Goal: Information Seeking & Learning: Find specific page/section

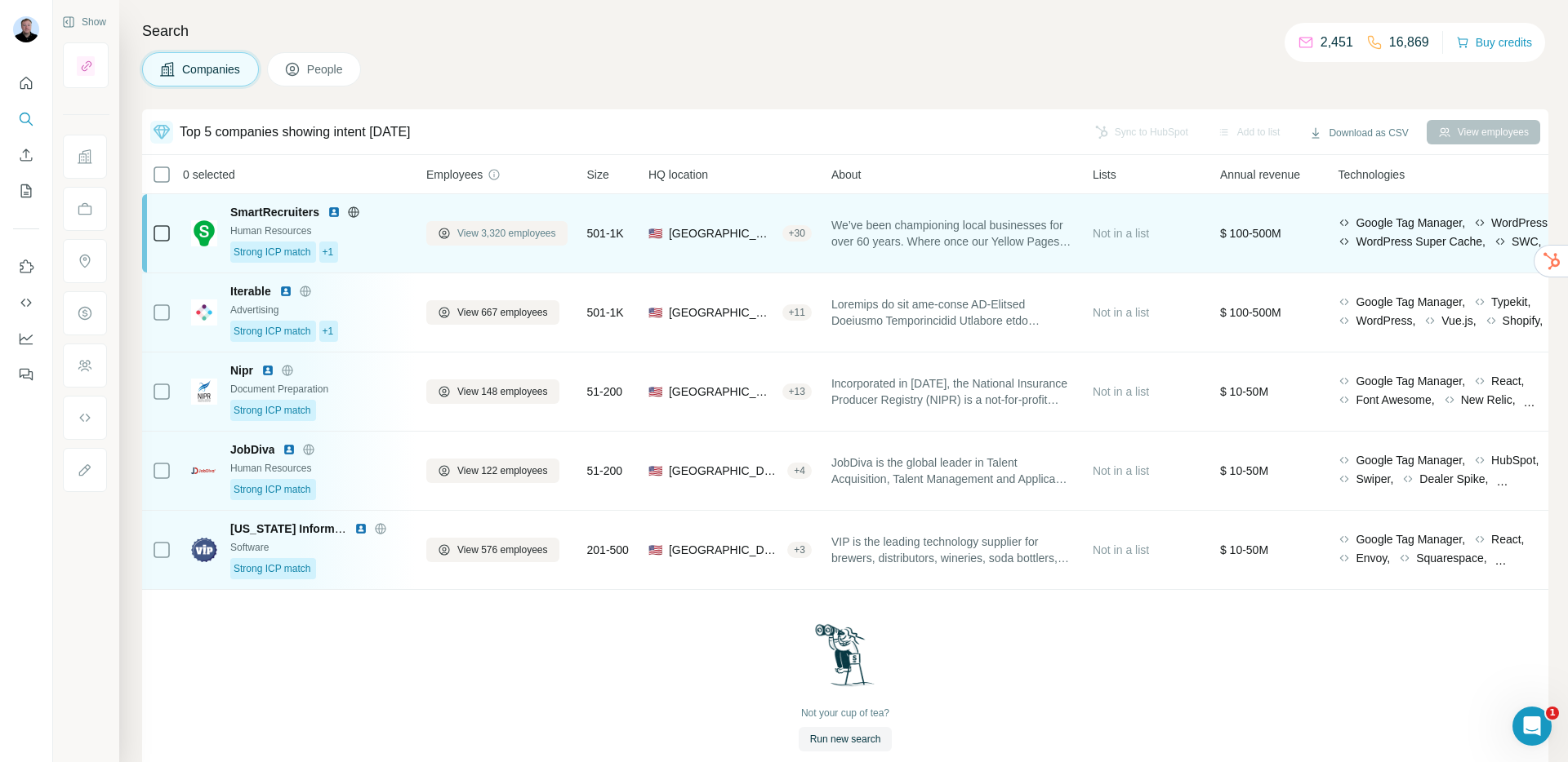
click at [506, 239] on span "View 3,320 employees" at bounding box center [506, 233] width 99 height 14
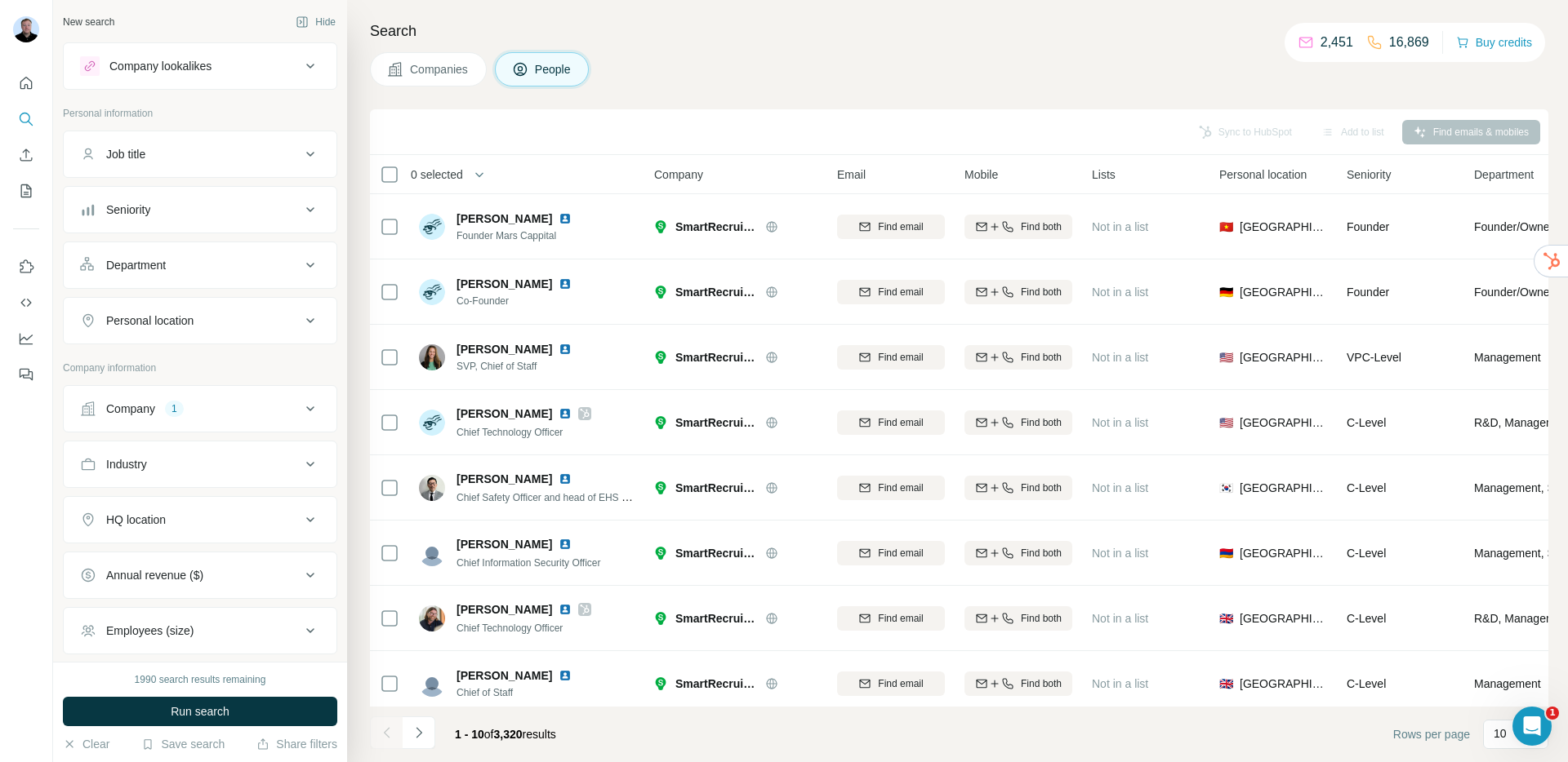
click at [184, 278] on button "Department" at bounding box center [200, 265] width 273 height 39
click at [182, 301] on input at bounding box center [191, 306] width 202 height 18
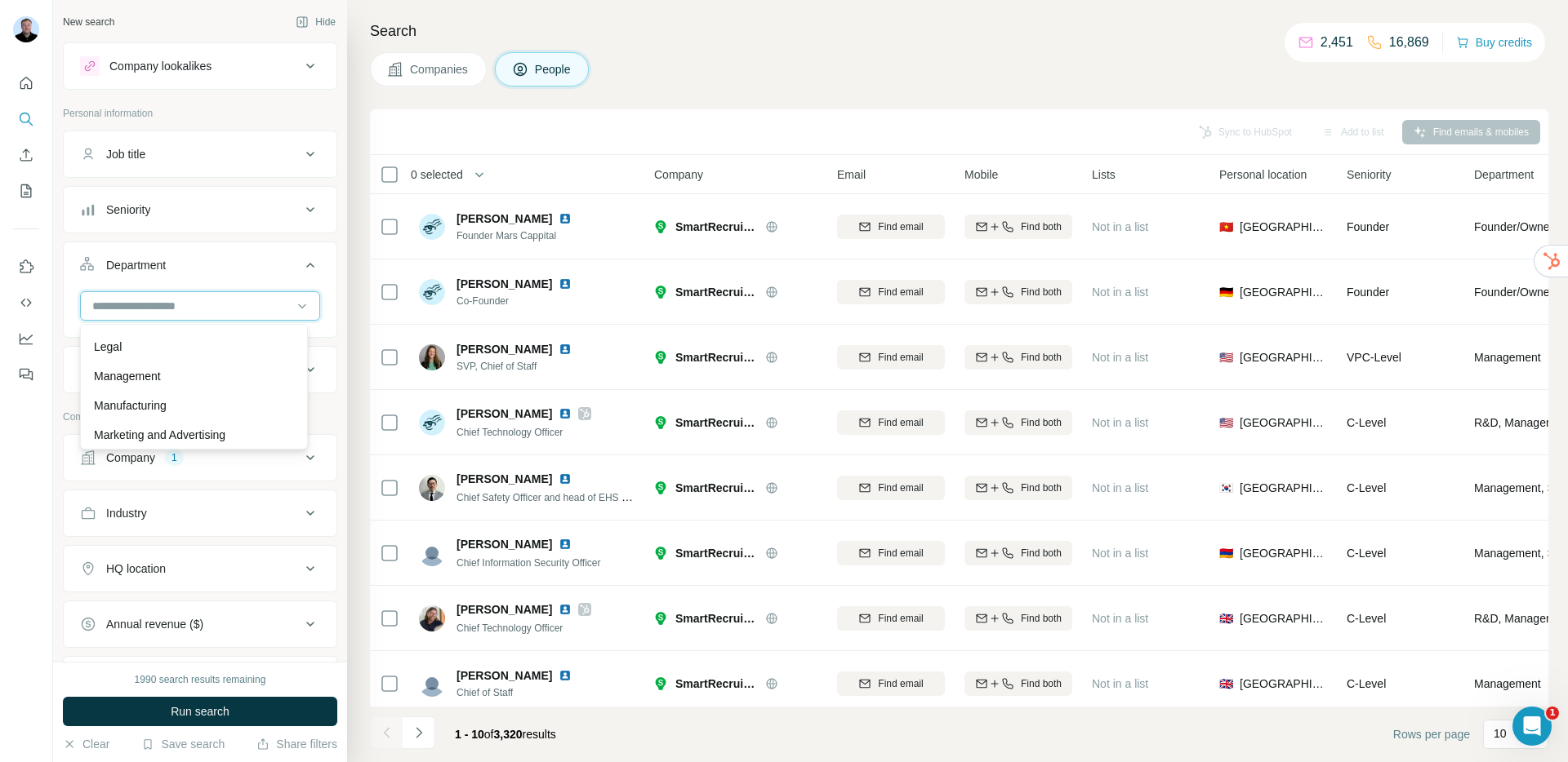
scroll to position [588, 0]
click at [173, 370] on div "Sales" at bounding box center [194, 372] width 200 height 16
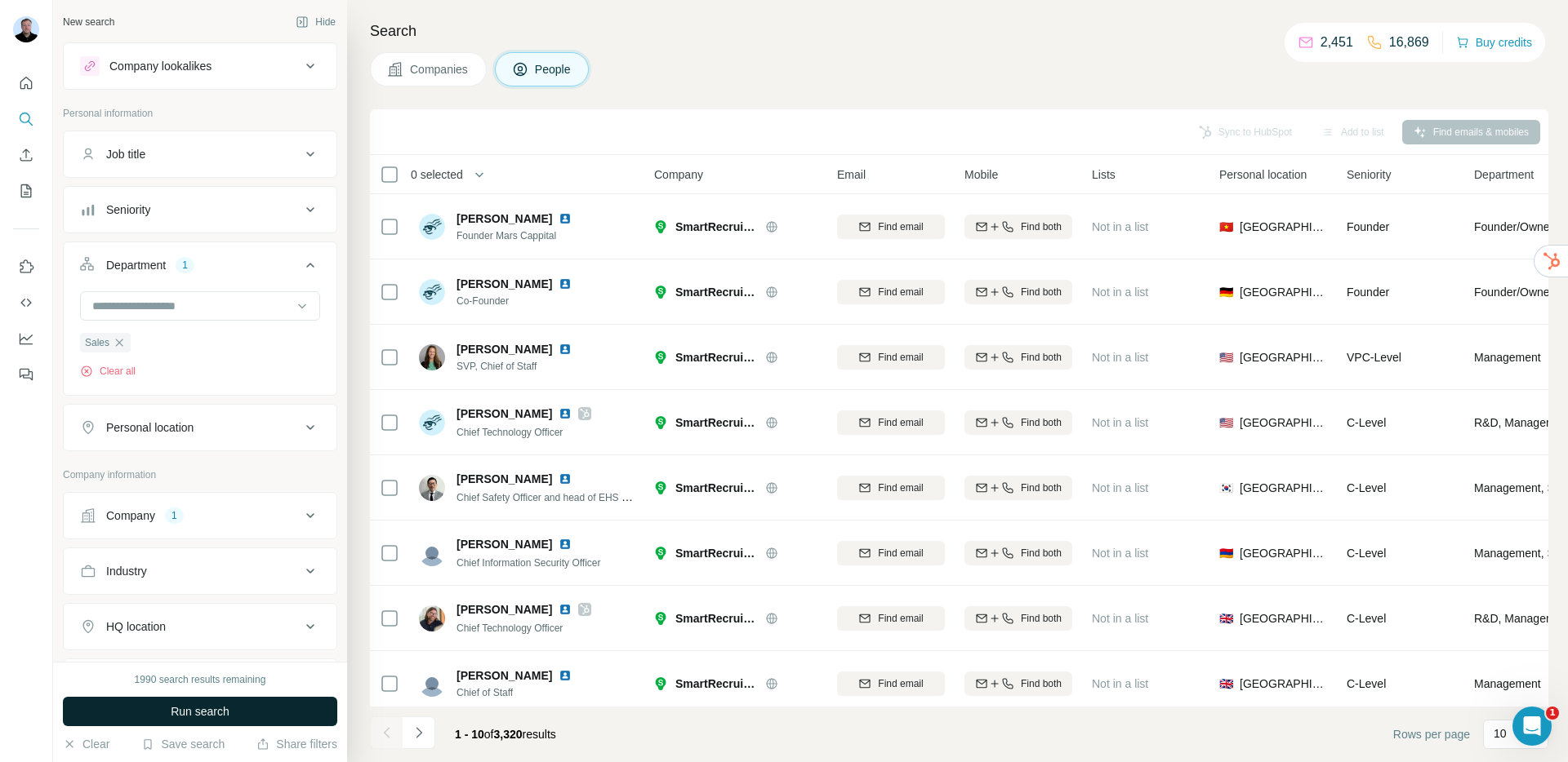
click at [224, 703] on span "Run search" at bounding box center [200, 711] width 59 height 16
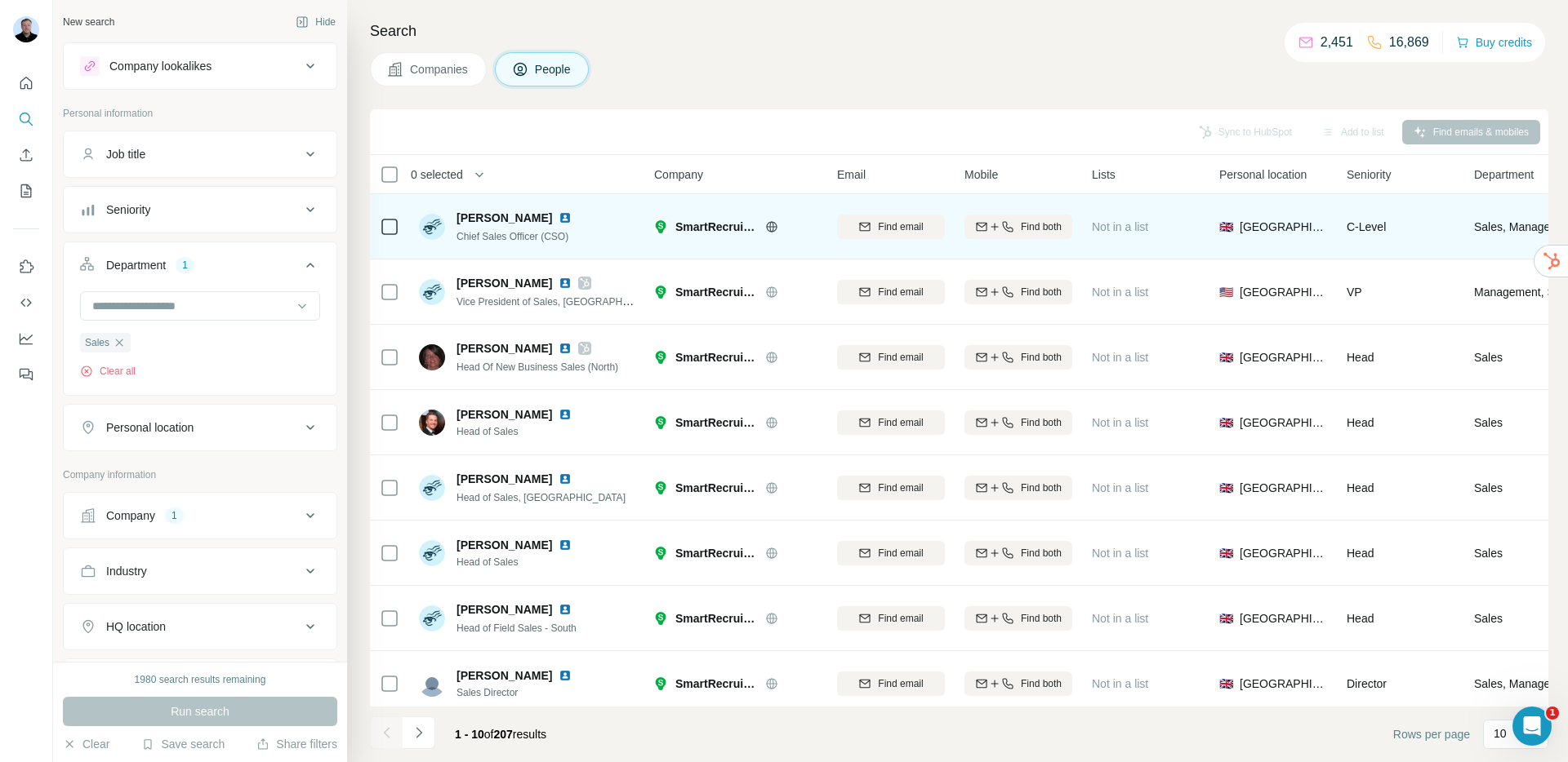
click at [559, 217] on img at bounding box center [565, 218] width 13 height 13
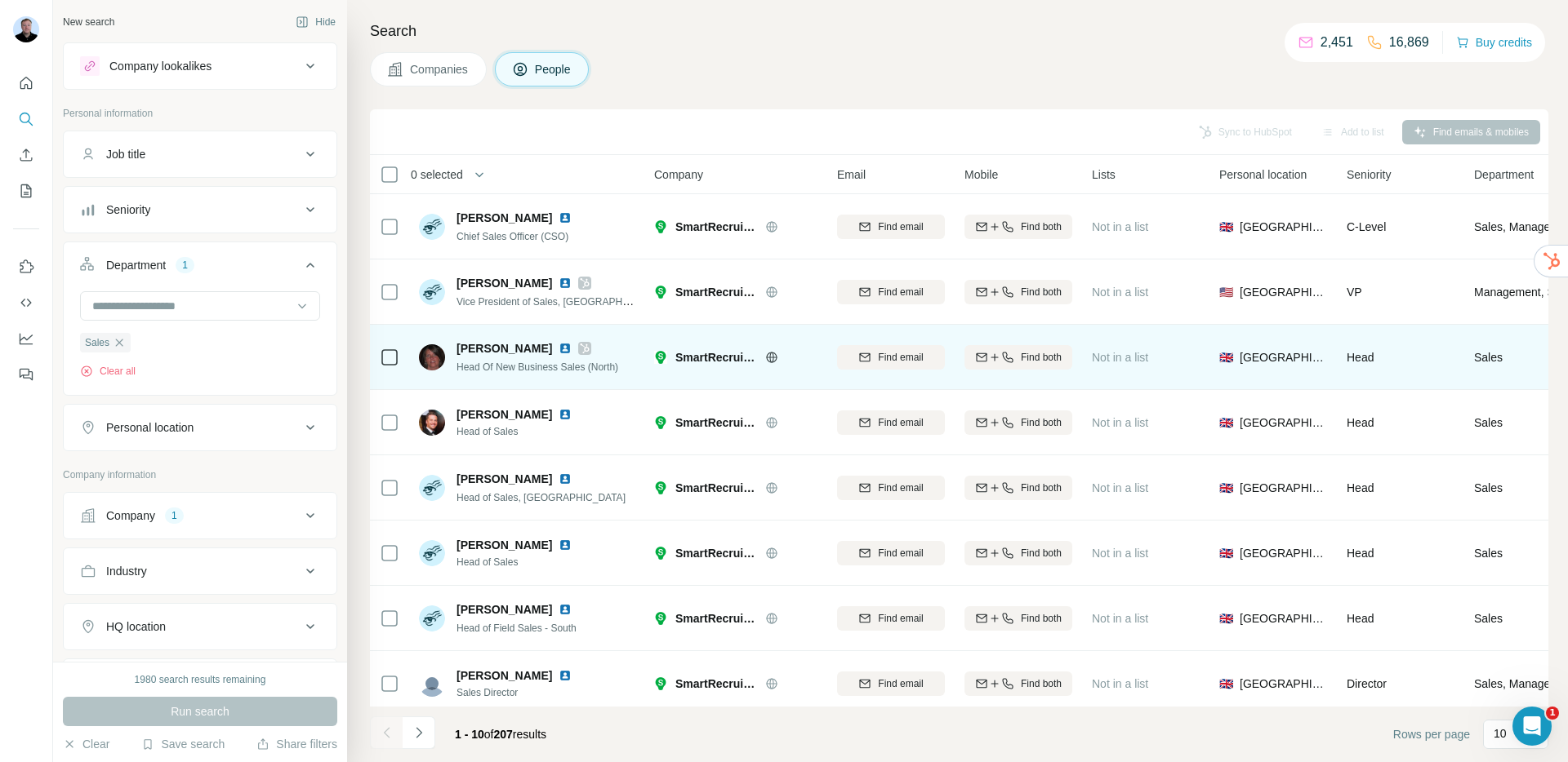
click at [559, 349] on img at bounding box center [565, 348] width 13 height 13
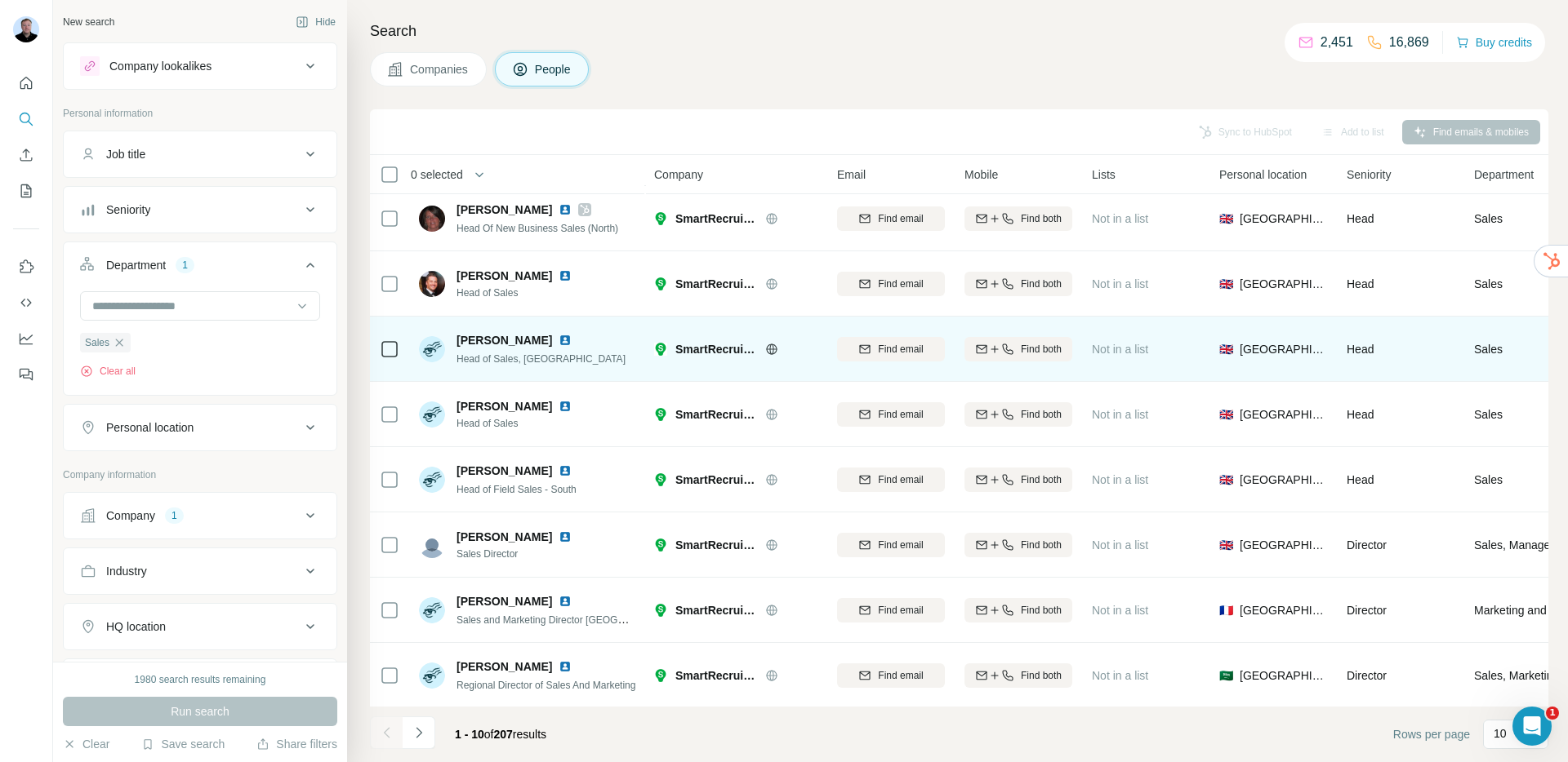
scroll to position [149, 0]
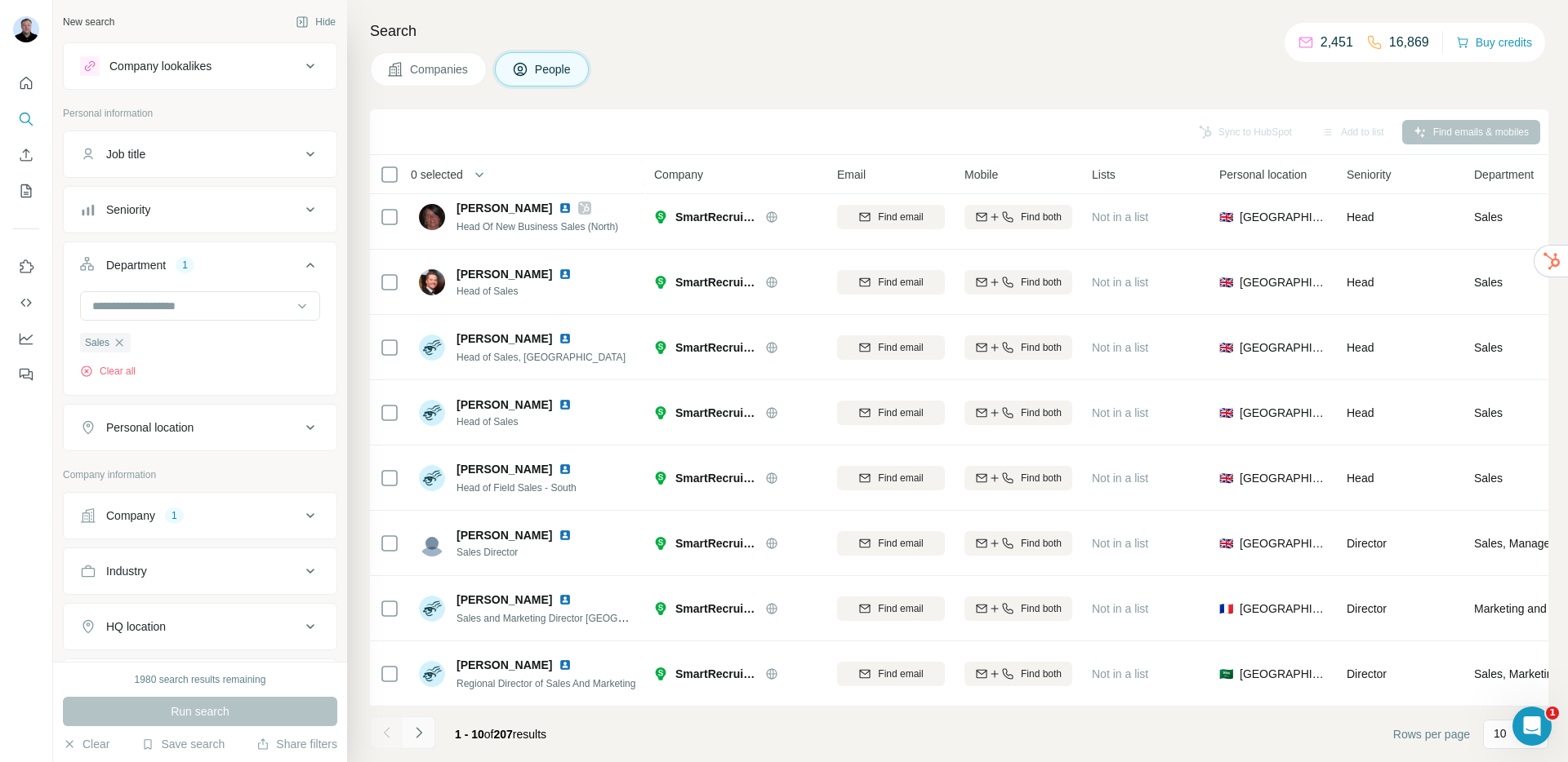
click at [418, 743] on button "Navigate to next page" at bounding box center [419, 733] width 33 height 33
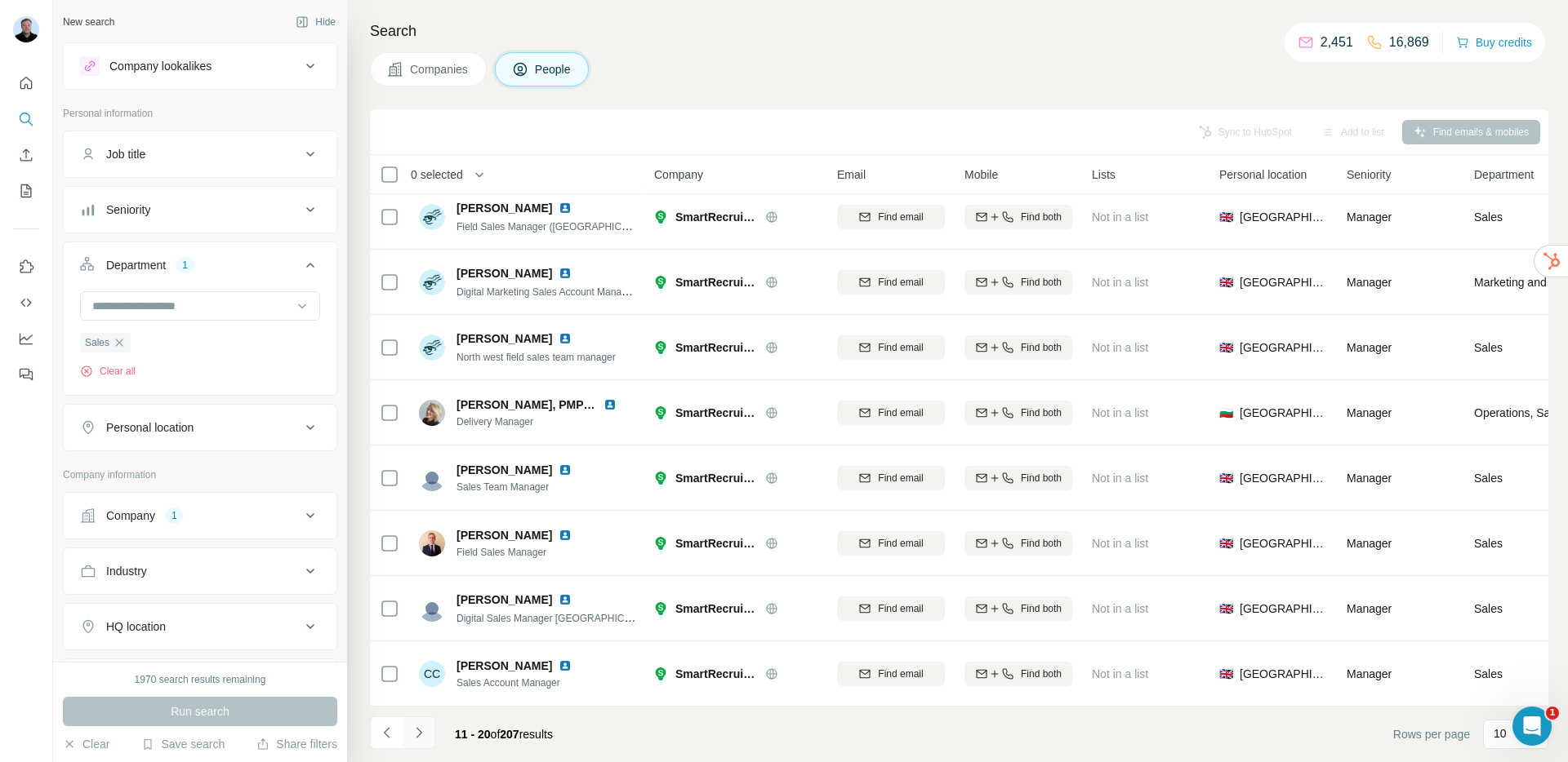
click at [417, 738] on icon "Navigate to next page" at bounding box center [419, 733] width 16 height 16
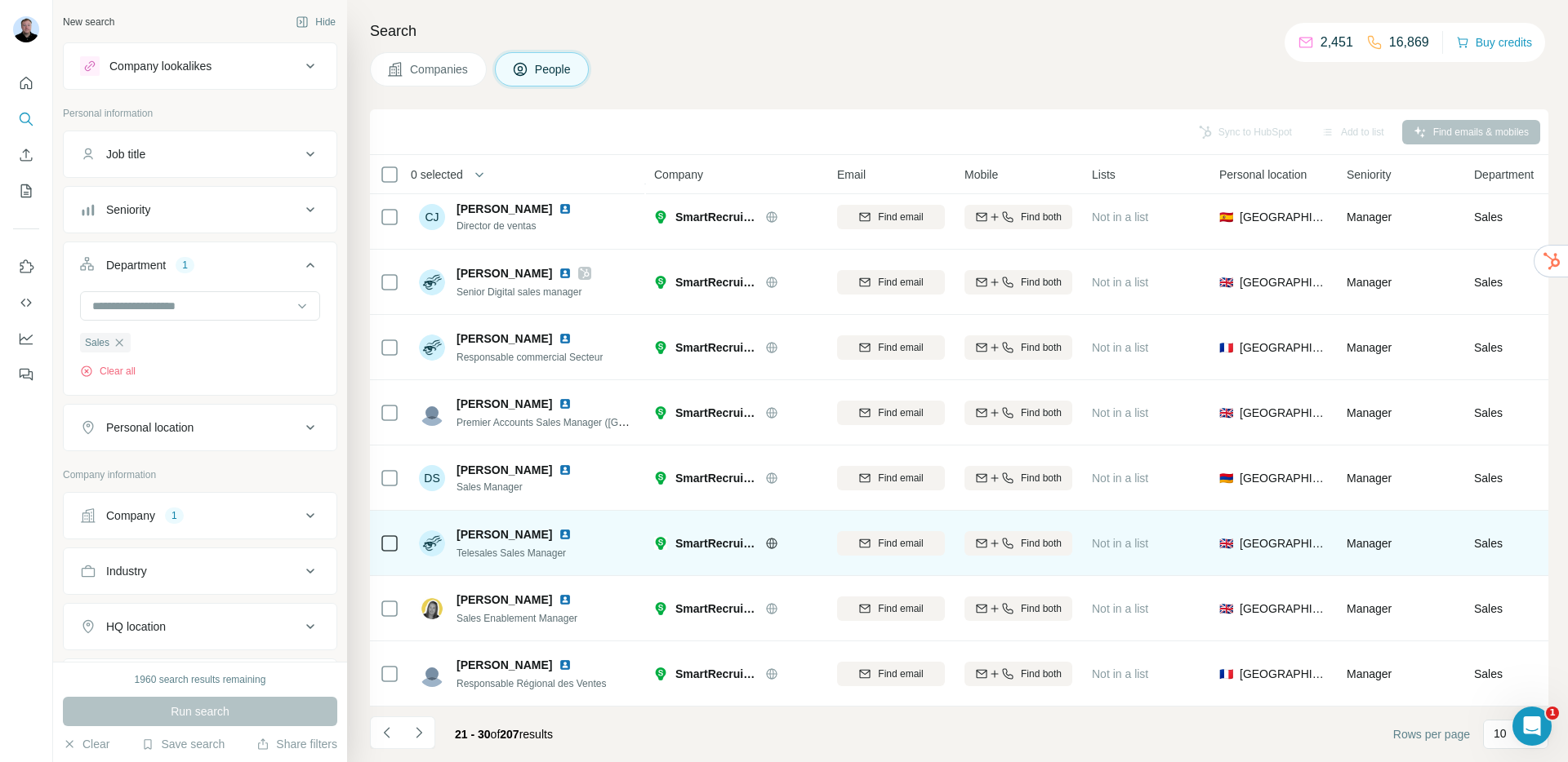
click at [571, 528] on img at bounding box center [565, 534] width 13 height 13
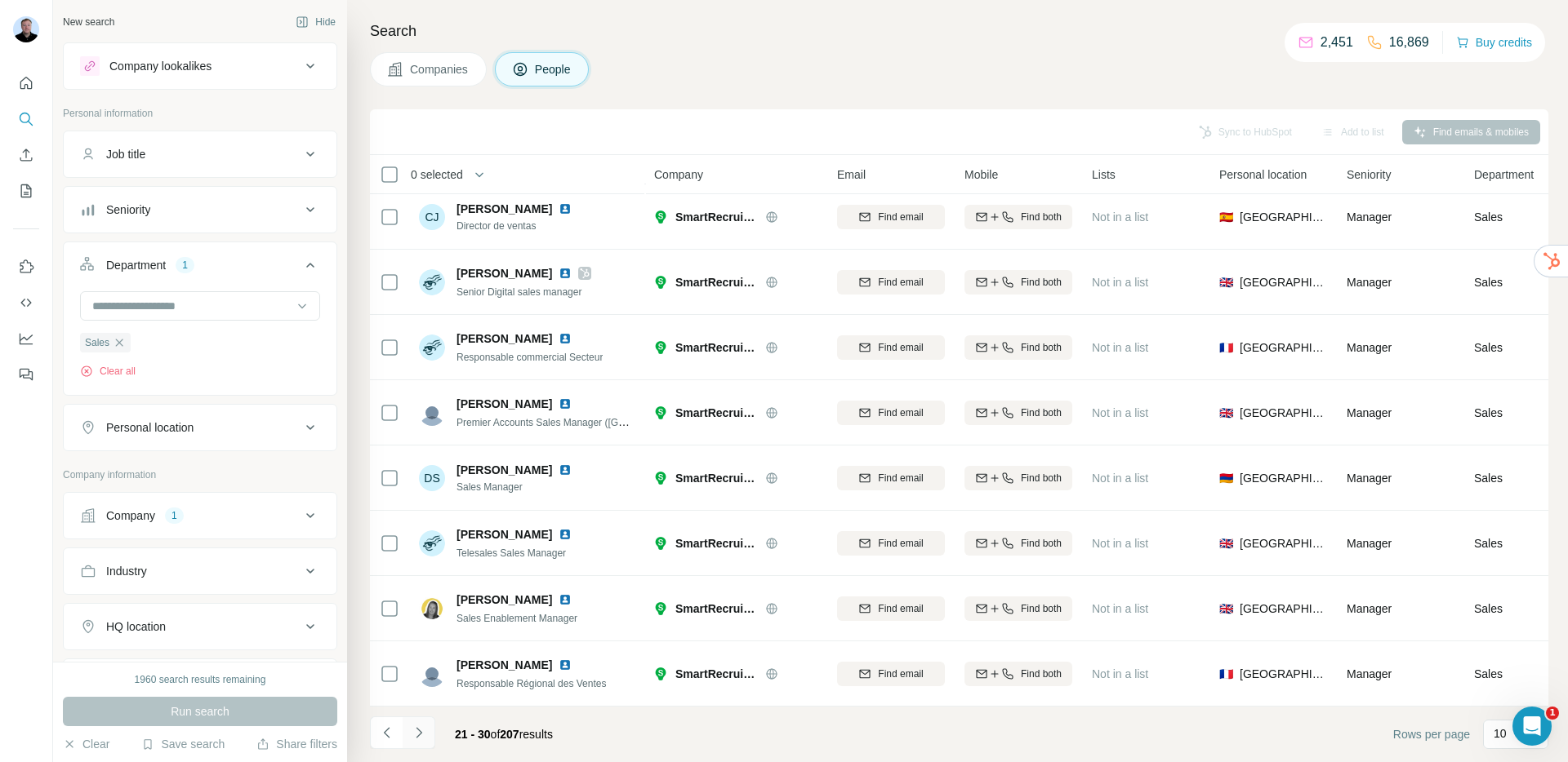
click at [415, 737] on icon "Navigate to next page" at bounding box center [419, 733] width 16 height 16
click at [371, 738] on button "Navigate to previous page" at bounding box center [386, 733] width 33 height 33
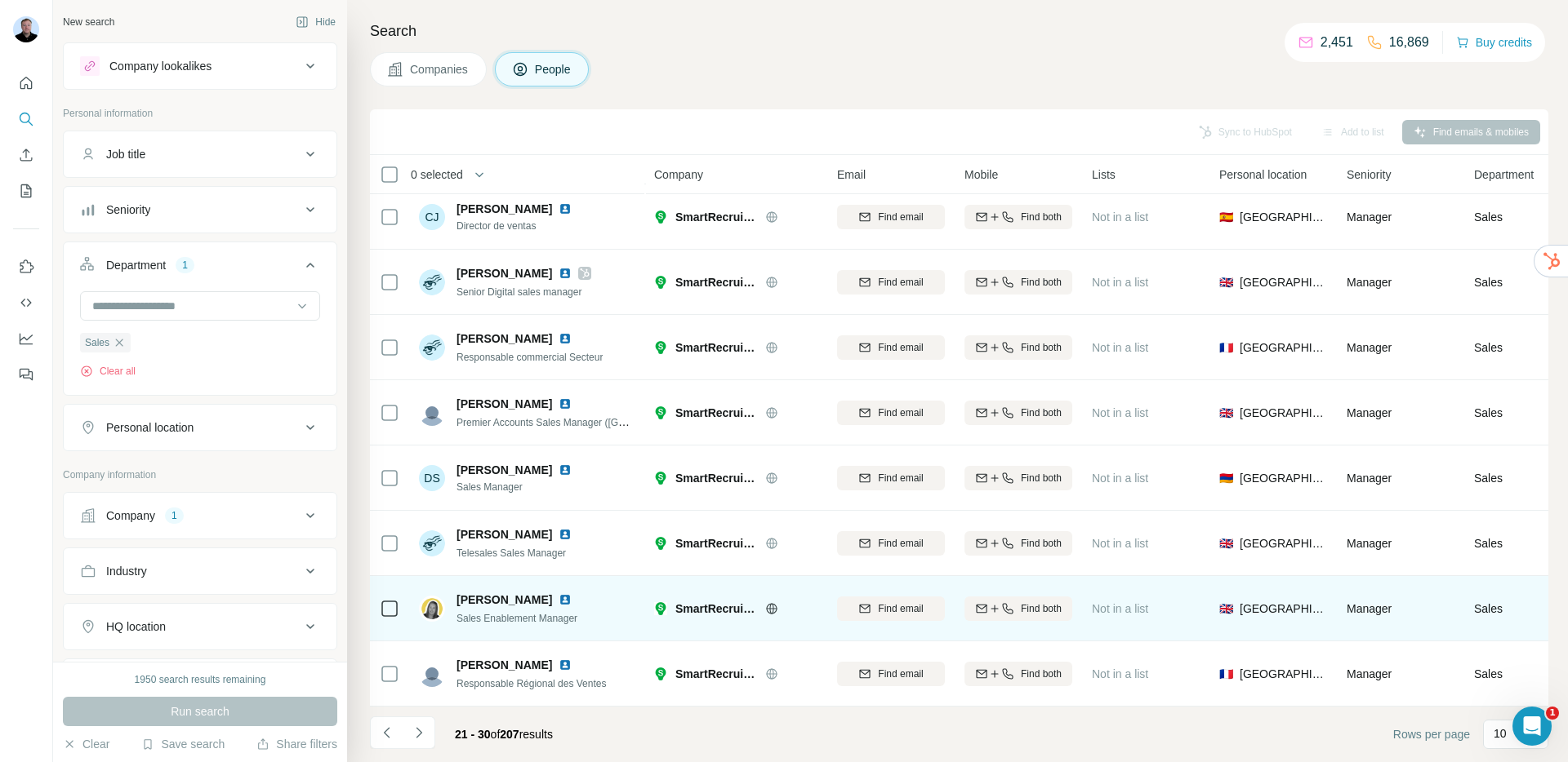
click at [571, 596] on img at bounding box center [565, 599] width 13 height 13
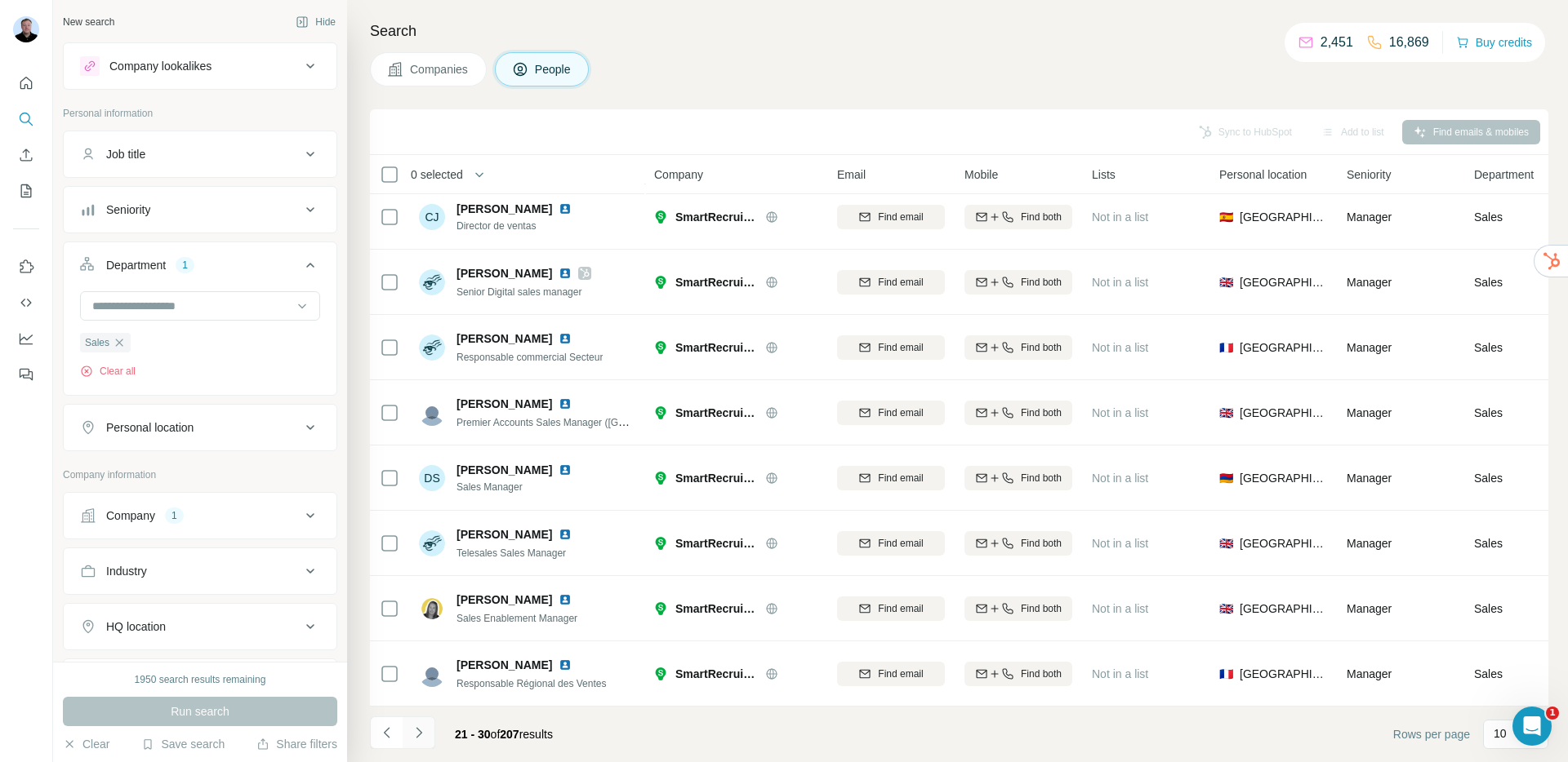
click at [423, 729] on icon "Navigate to next page" at bounding box center [419, 733] width 16 height 16
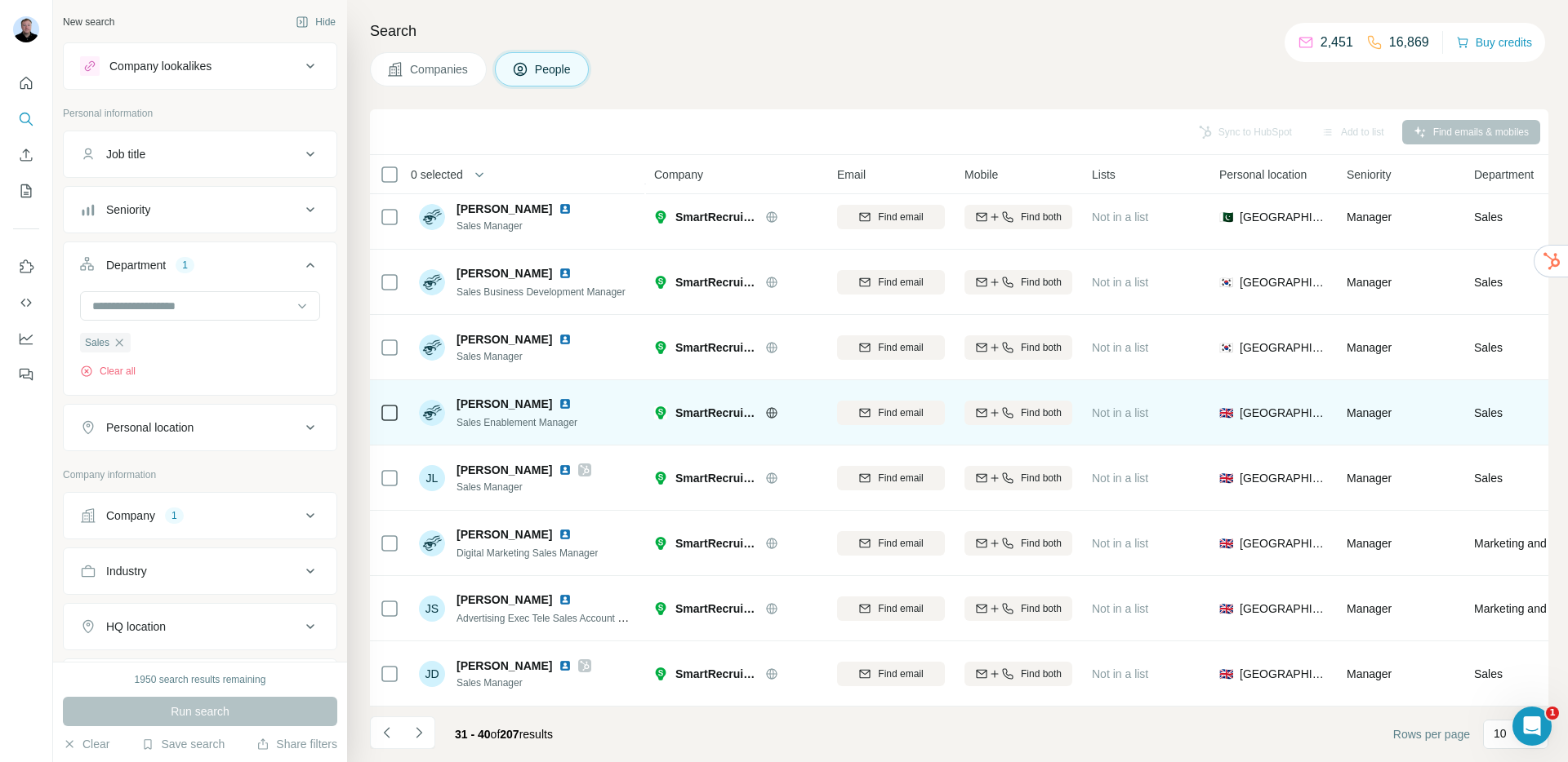
click at [559, 398] on img at bounding box center [565, 404] width 13 height 13
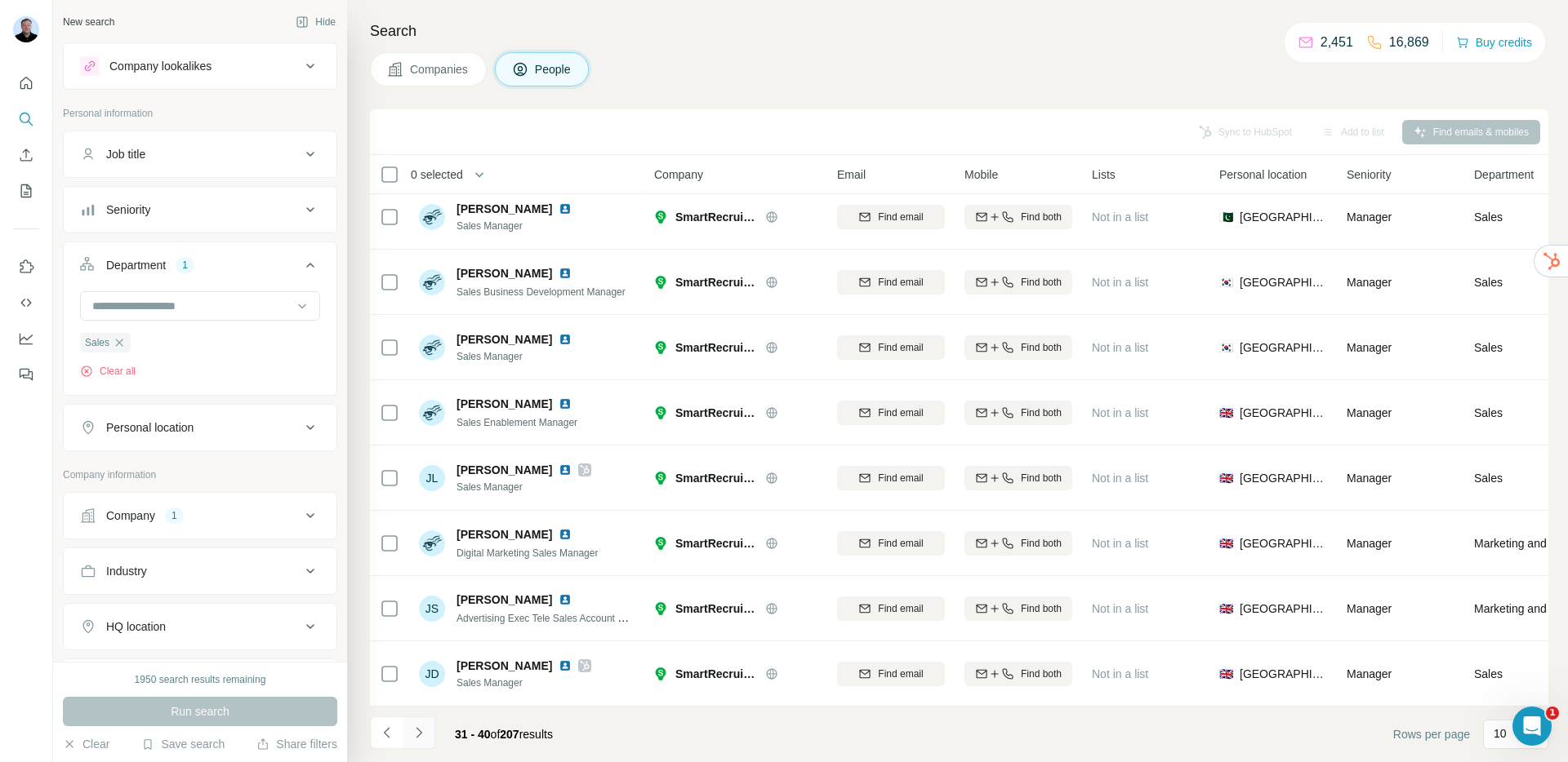
click at [418, 739] on icon "Navigate to next page" at bounding box center [419, 733] width 16 height 16
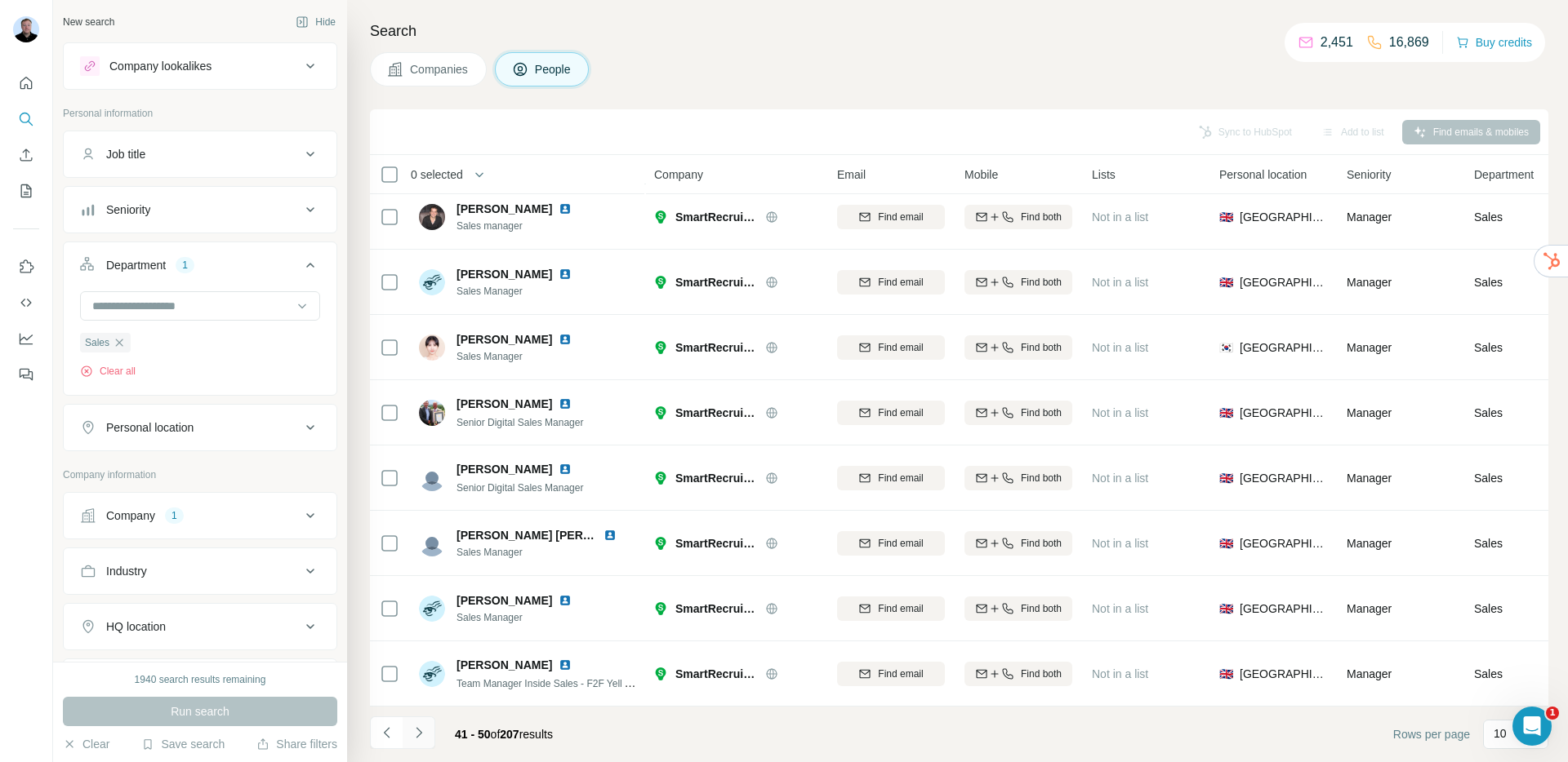
click at [418, 739] on icon "Navigate to next page" at bounding box center [419, 733] width 16 height 16
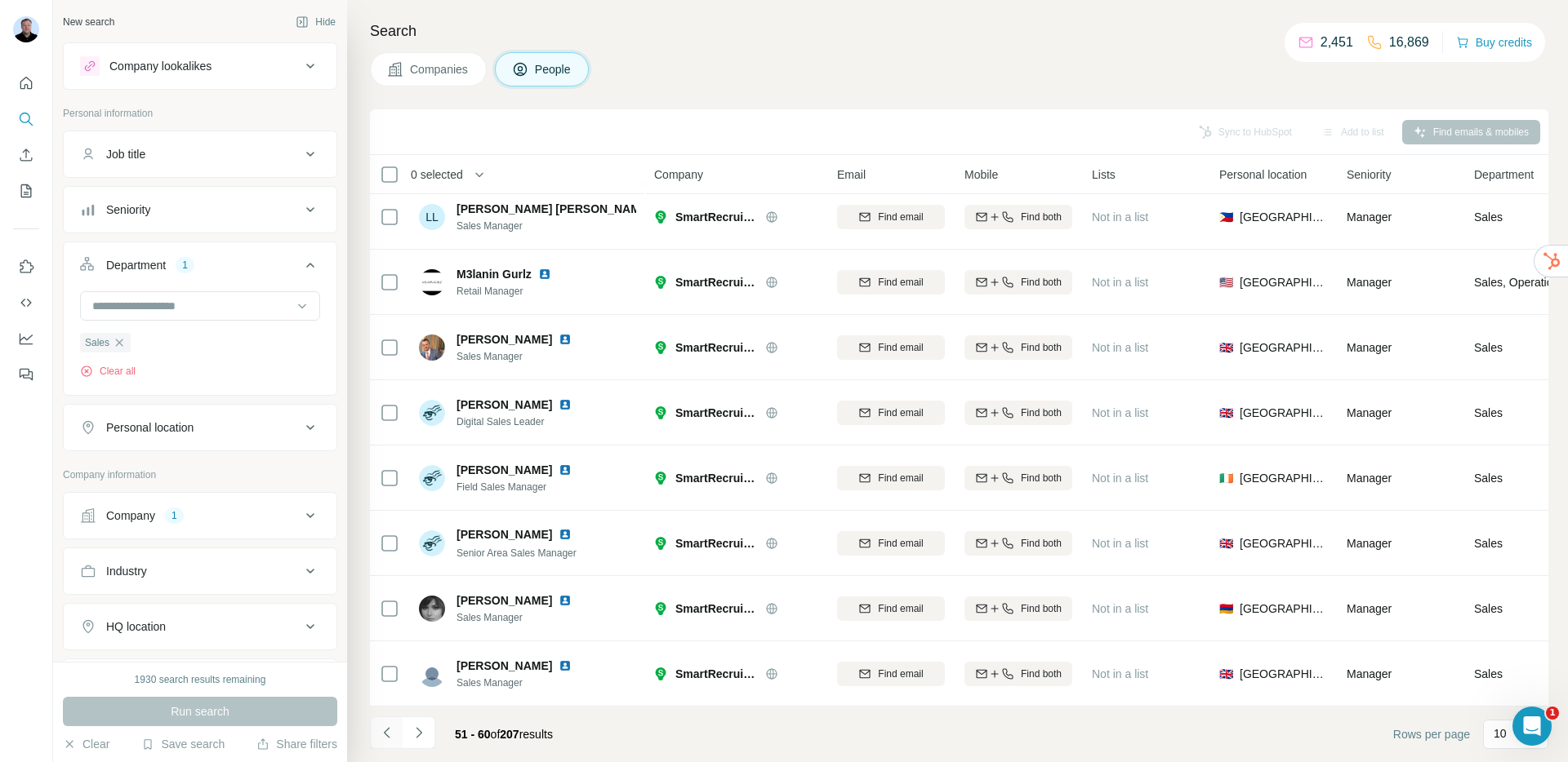
click at [389, 737] on icon "Navigate to previous page" at bounding box center [385, 733] width 5 height 11
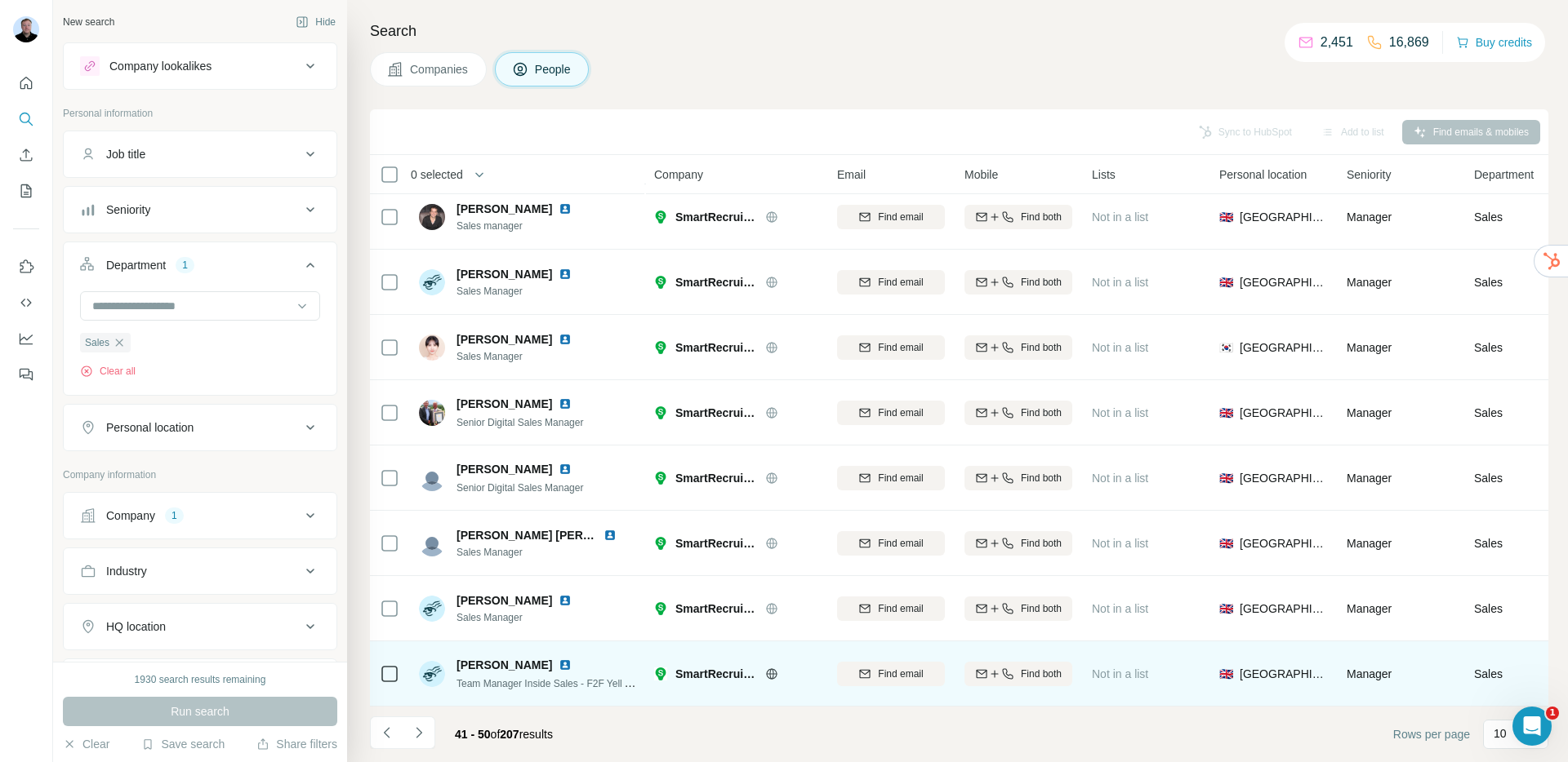
click at [559, 659] on img at bounding box center [565, 665] width 13 height 13
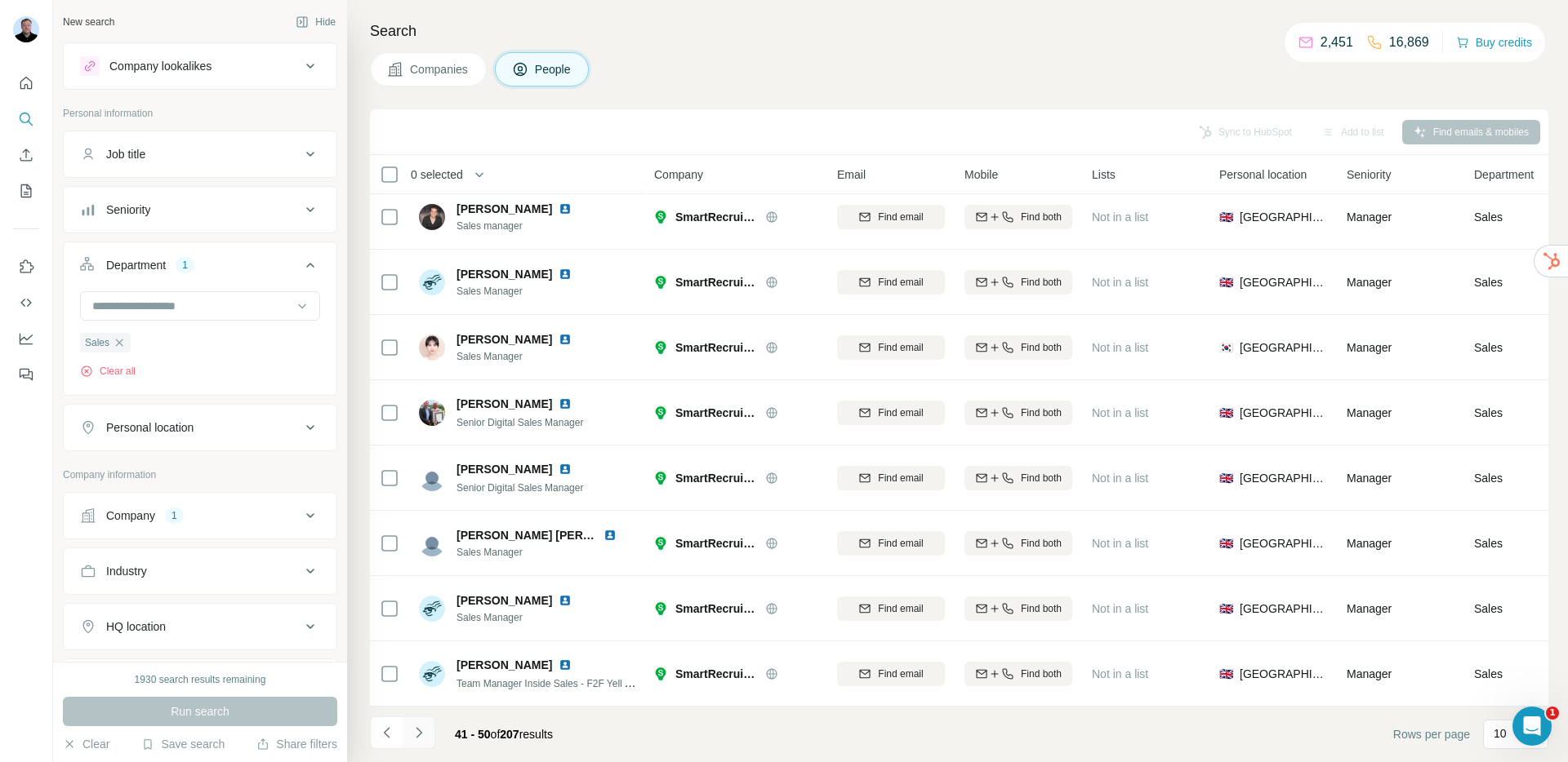
click at [420, 728] on icon "Navigate to next page" at bounding box center [419, 733] width 16 height 16
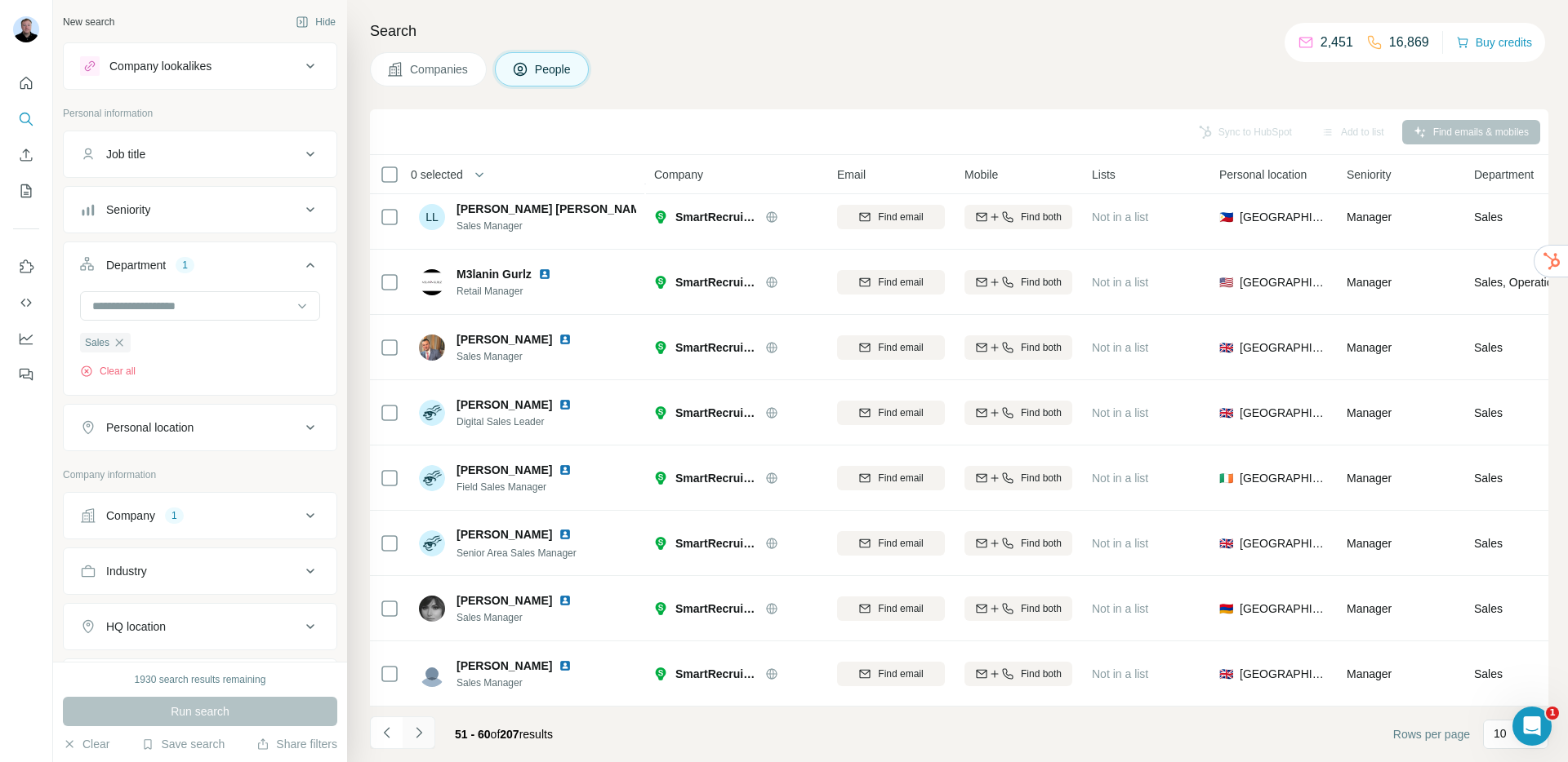
click at [417, 736] on icon "Navigate to next page" at bounding box center [419, 733] width 16 height 16
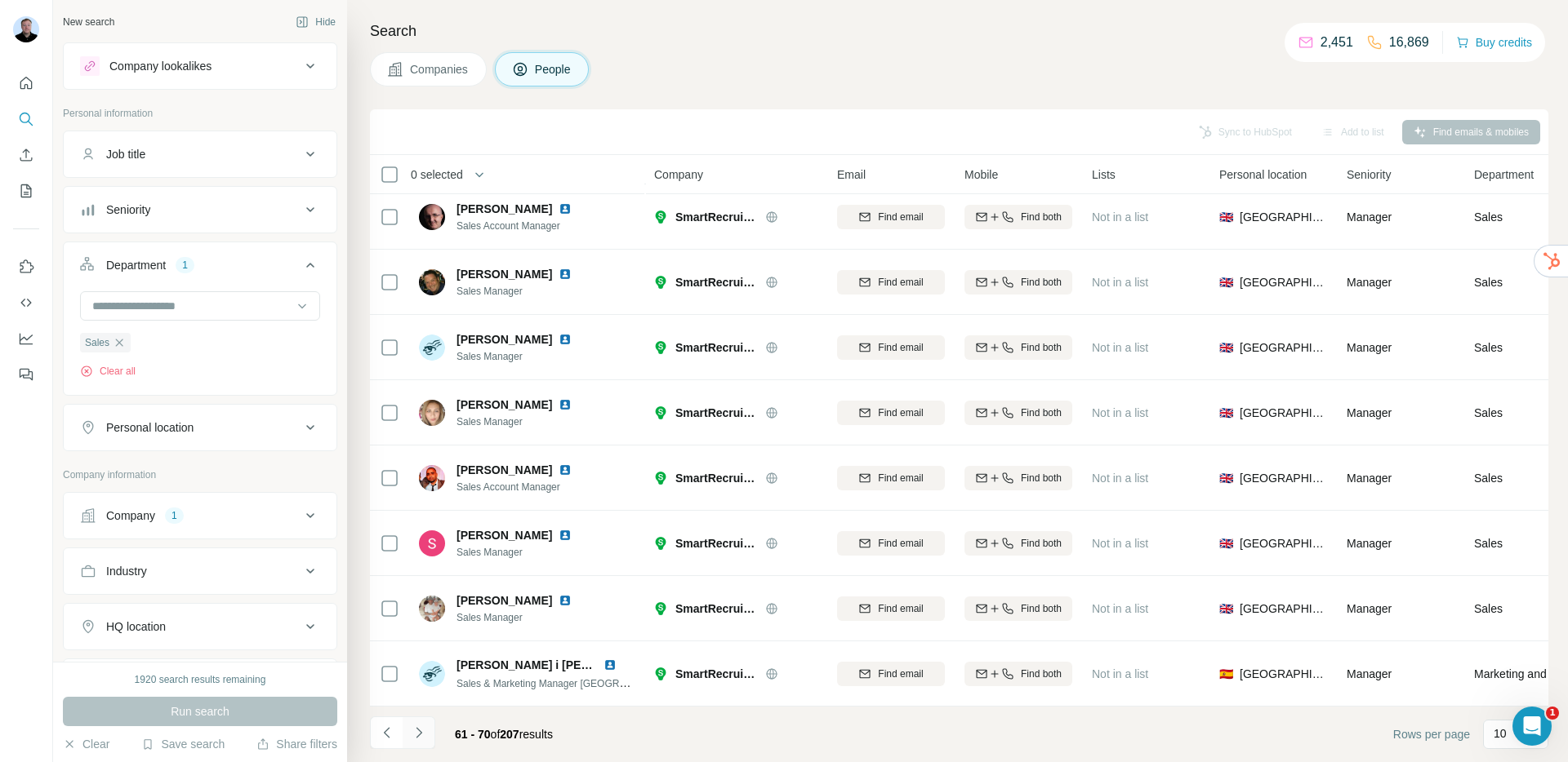
click at [416, 737] on icon "Navigate to next page" at bounding box center [419, 733] width 16 height 16
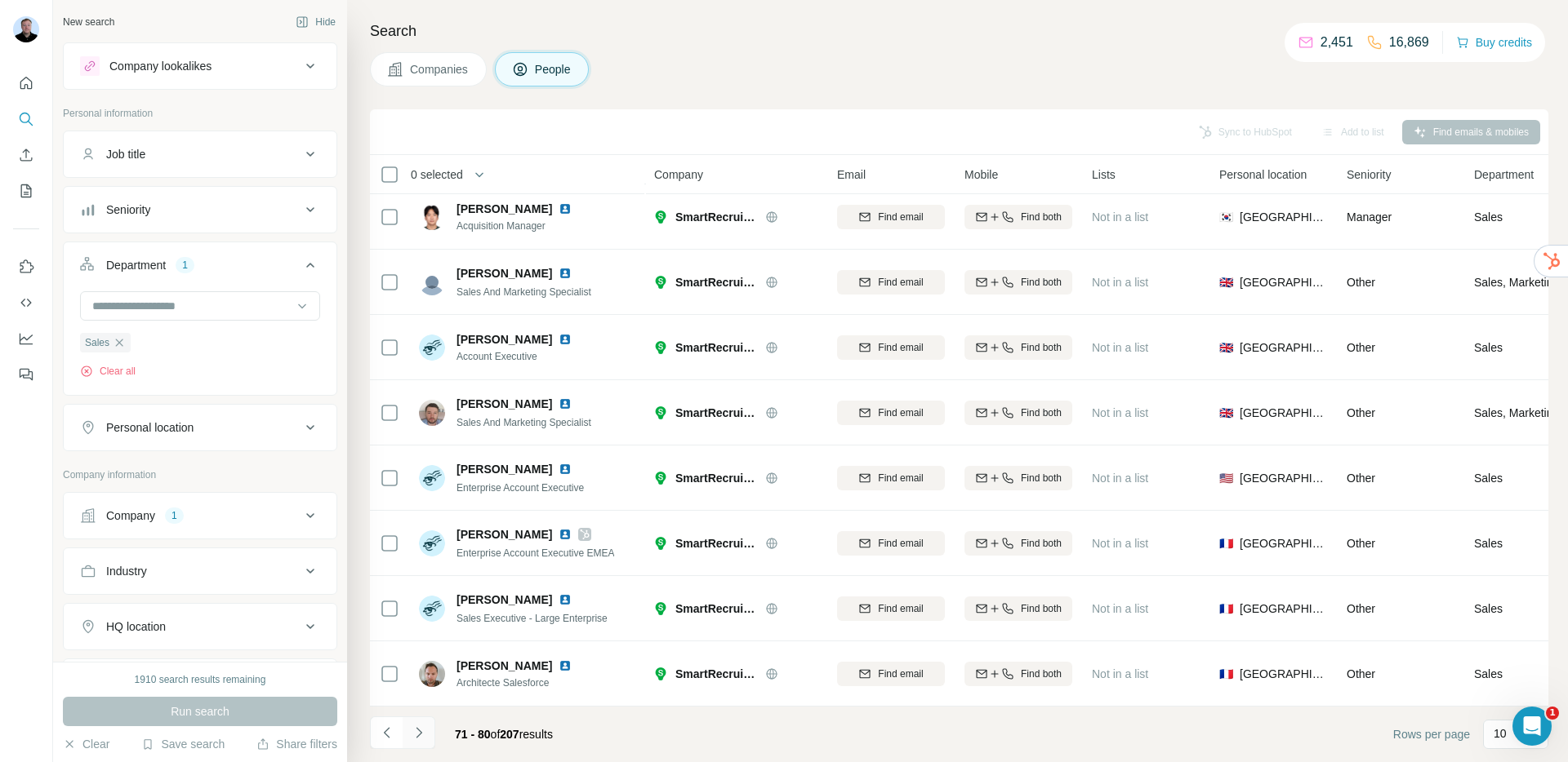
click at [416, 737] on icon "Navigate to next page" at bounding box center [419, 733] width 16 height 16
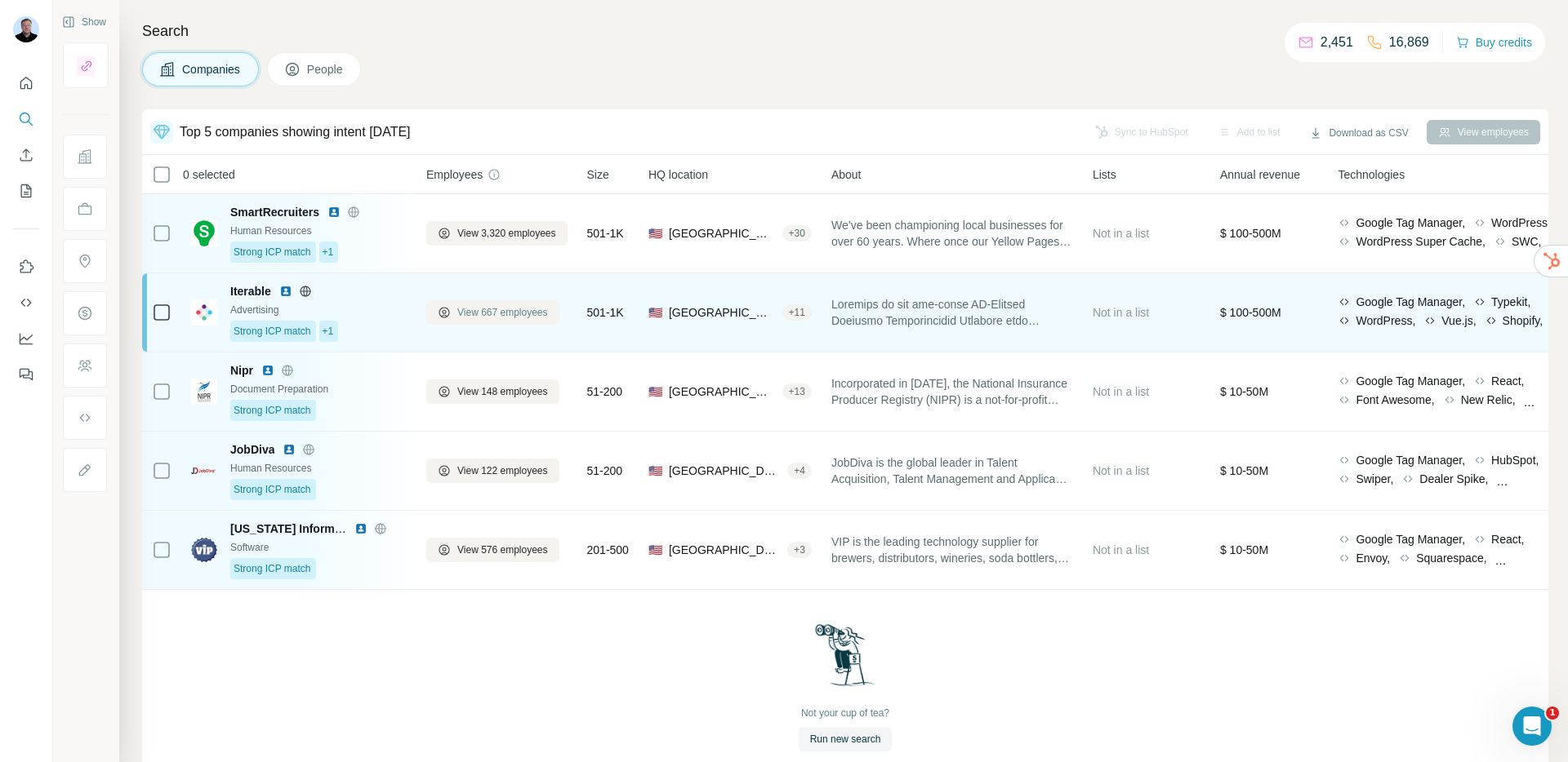
click at [508, 315] on span "View 667 employees" at bounding box center [503, 313] width 90 height 14
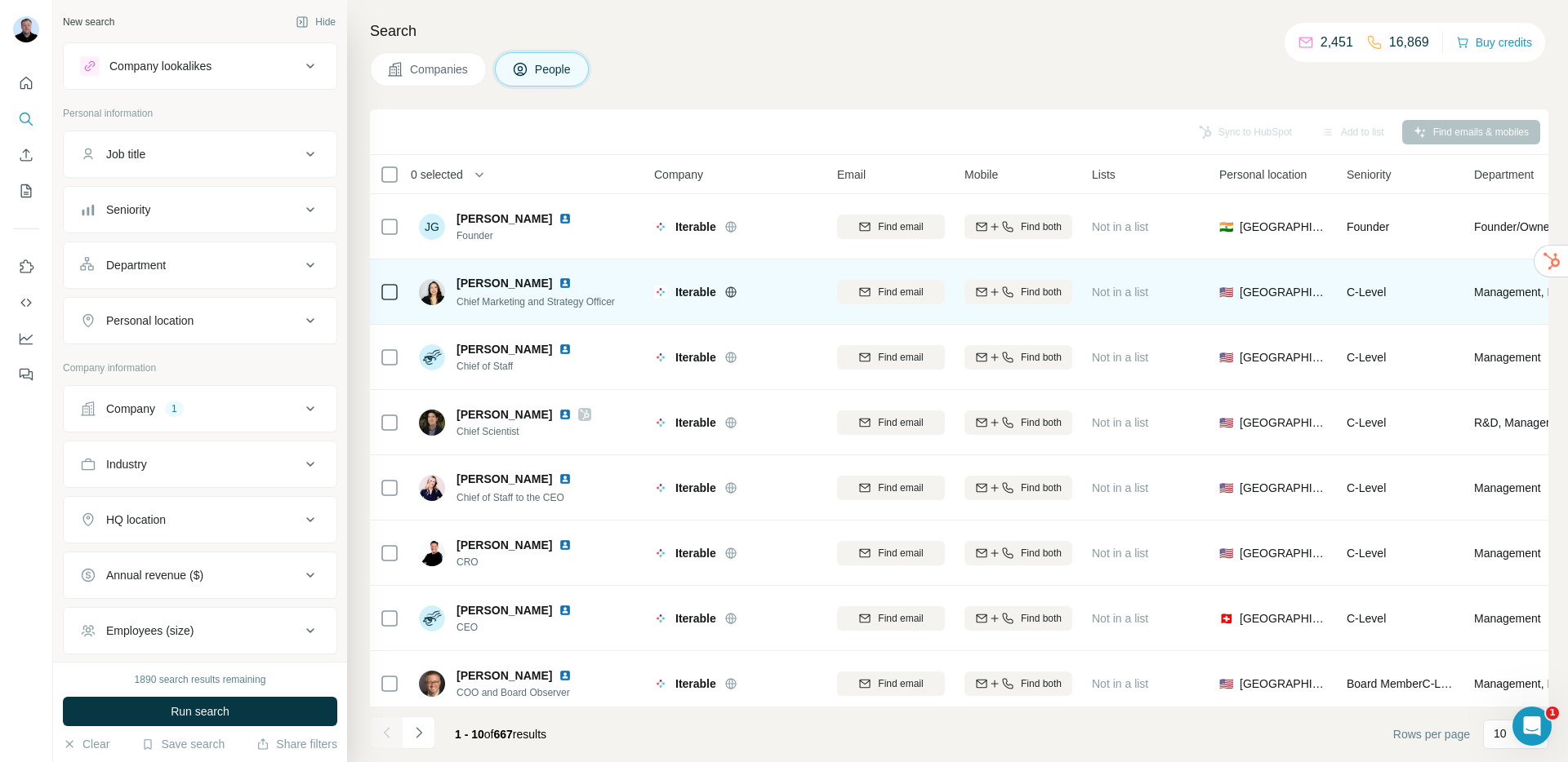
click at [566, 284] on img at bounding box center [565, 283] width 13 height 13
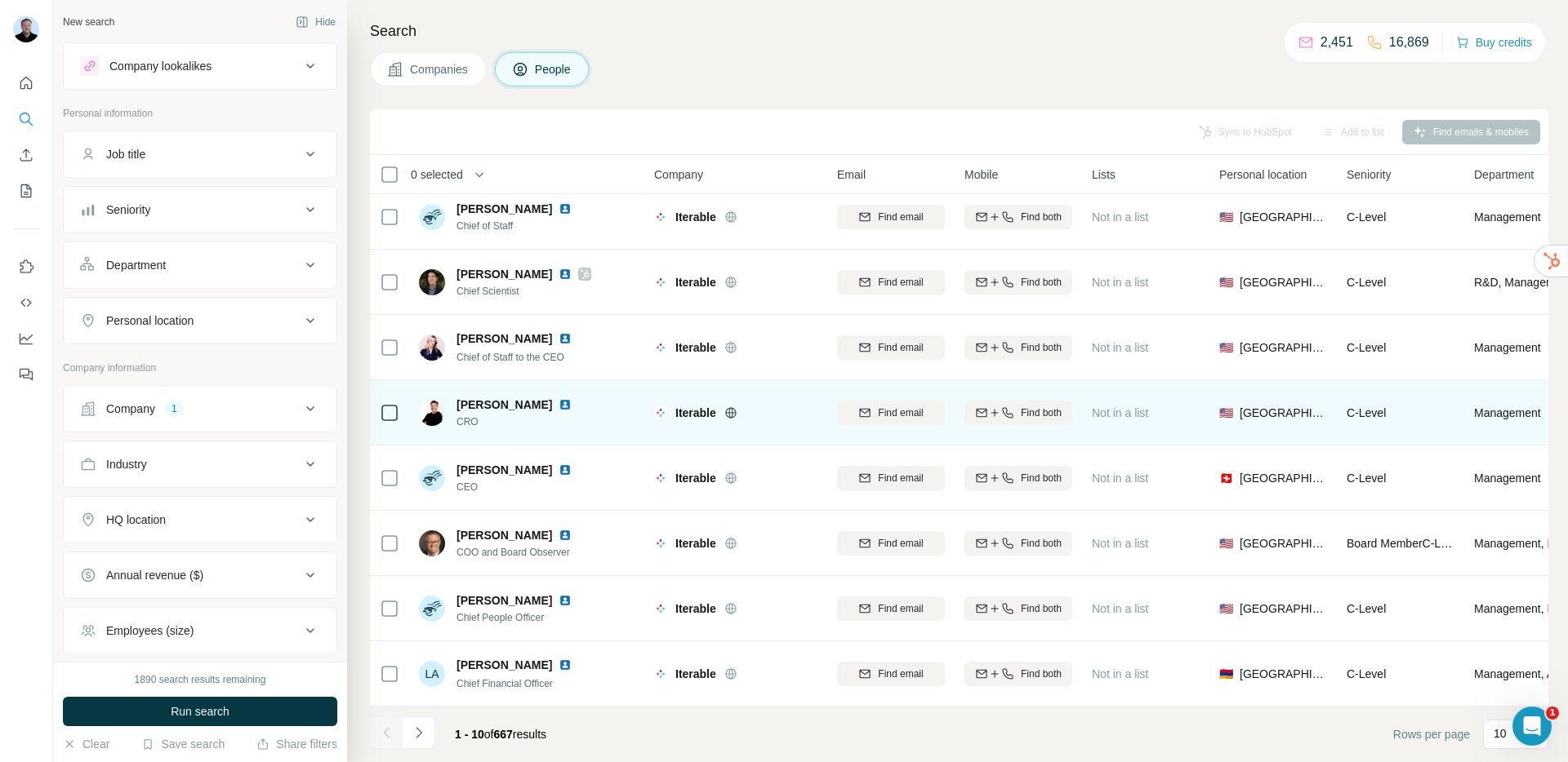
scroll to position [149, 0]
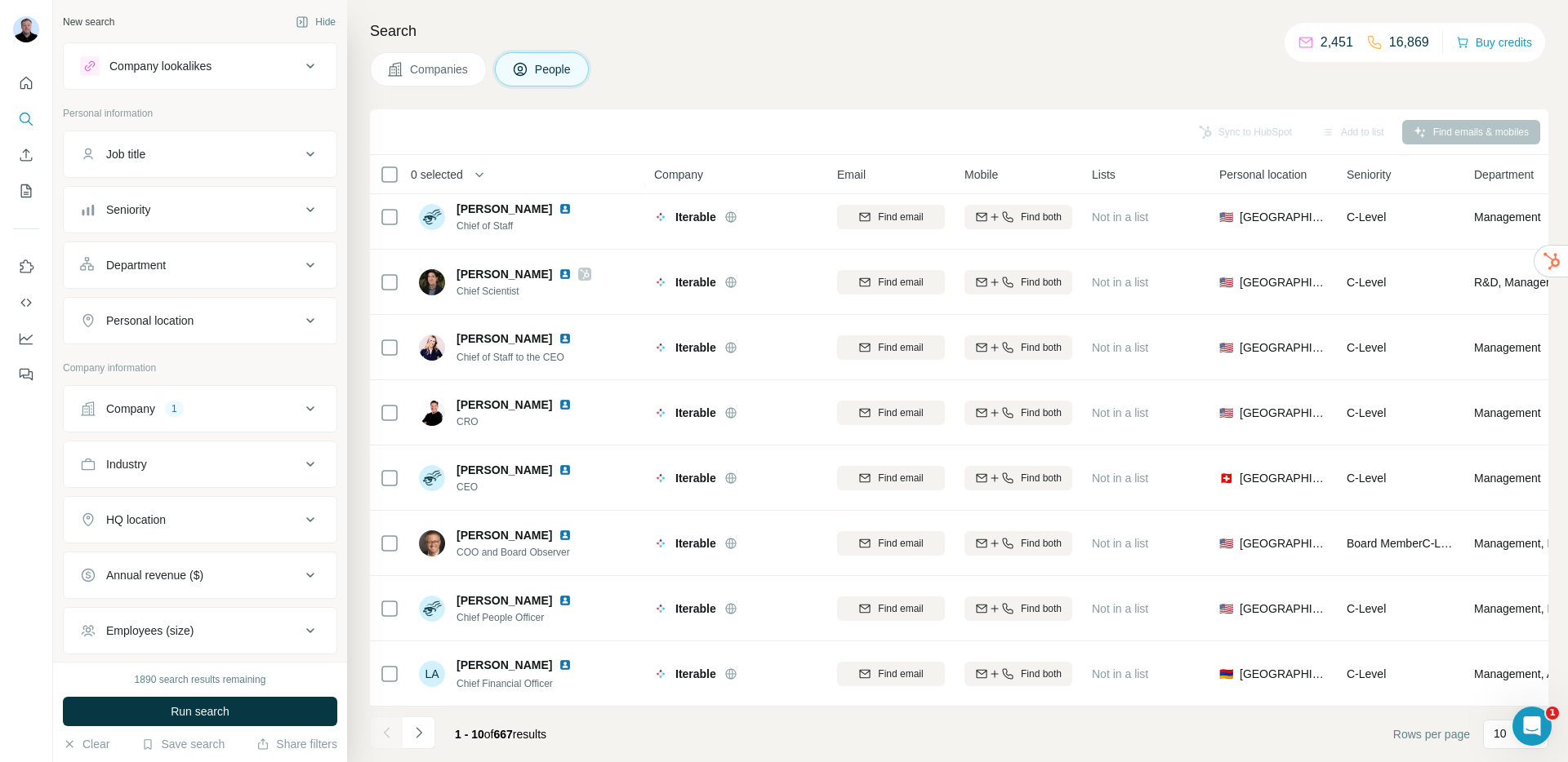
click at [157, 260] on div "Department" at bounding box center [136, 265] width 60 height 16
click at [176, 303] on input at bounding box center [191, 306] width 202 height 18
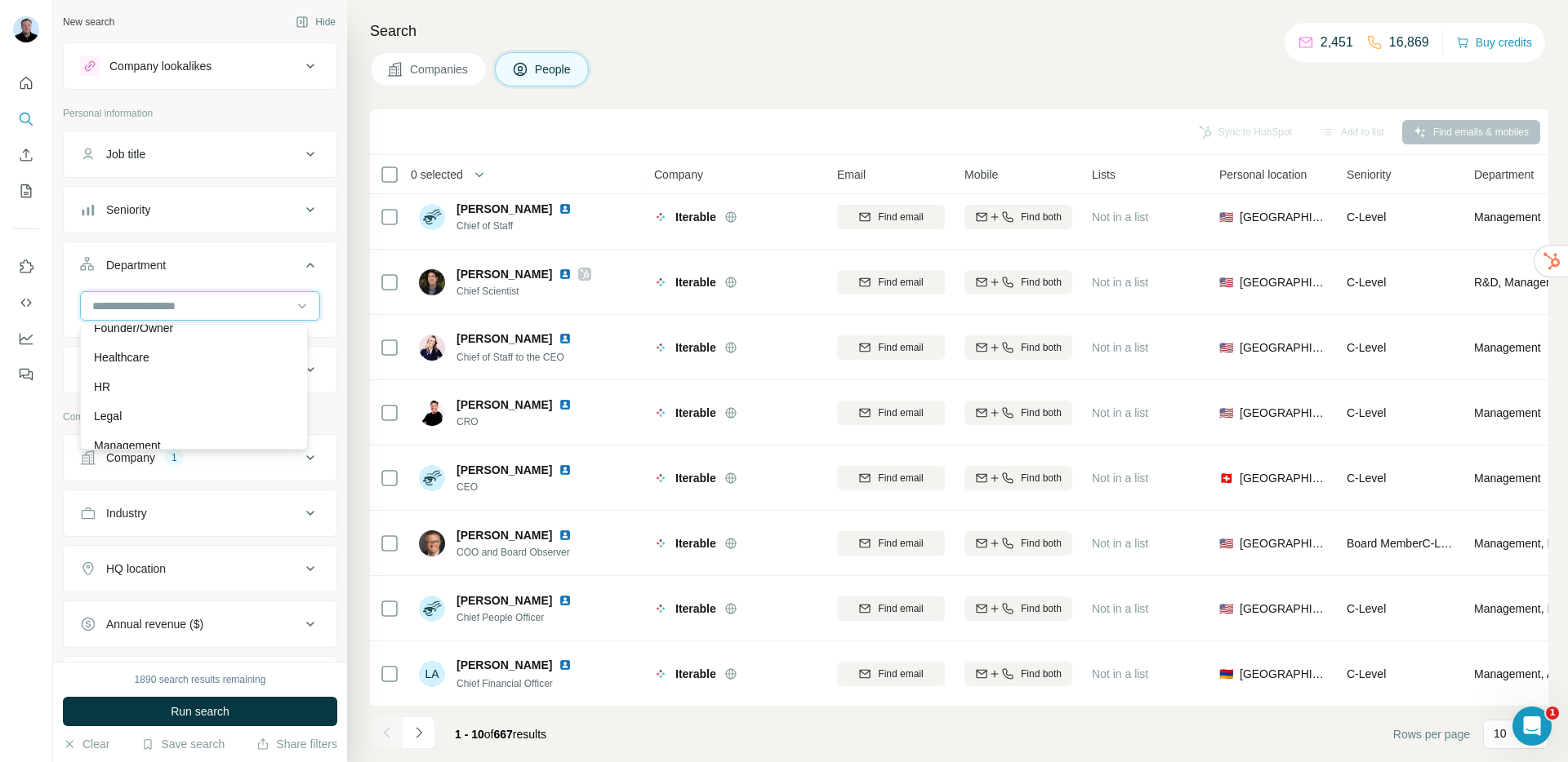
scroll to position [588, 0]
click at [170, 372] on div "Sales" at bounding box center [194, 372] width 200 height 16
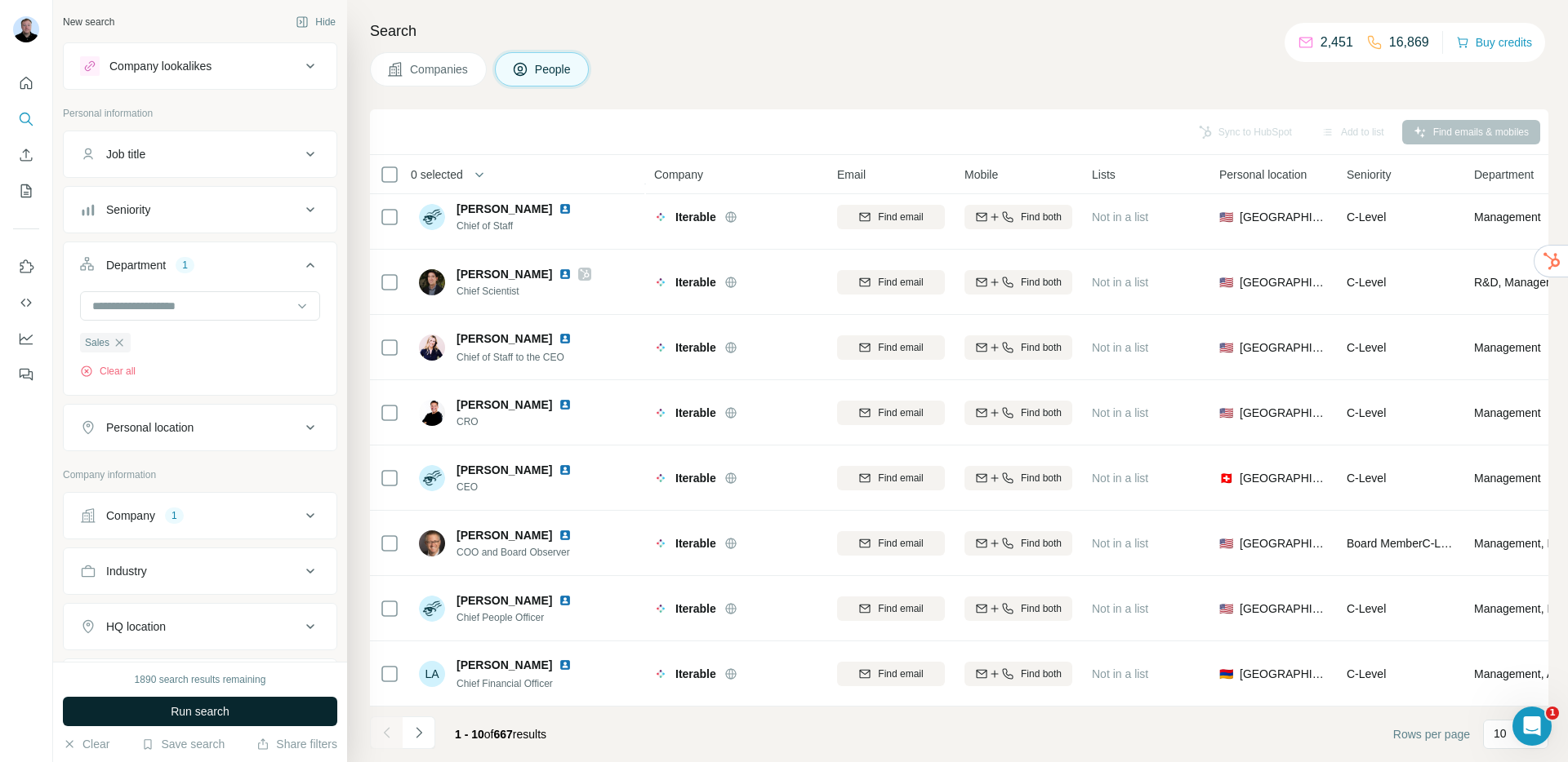
click at [220, 706] on span "Run search" at bounding box center [200, 711] width 59 height 16
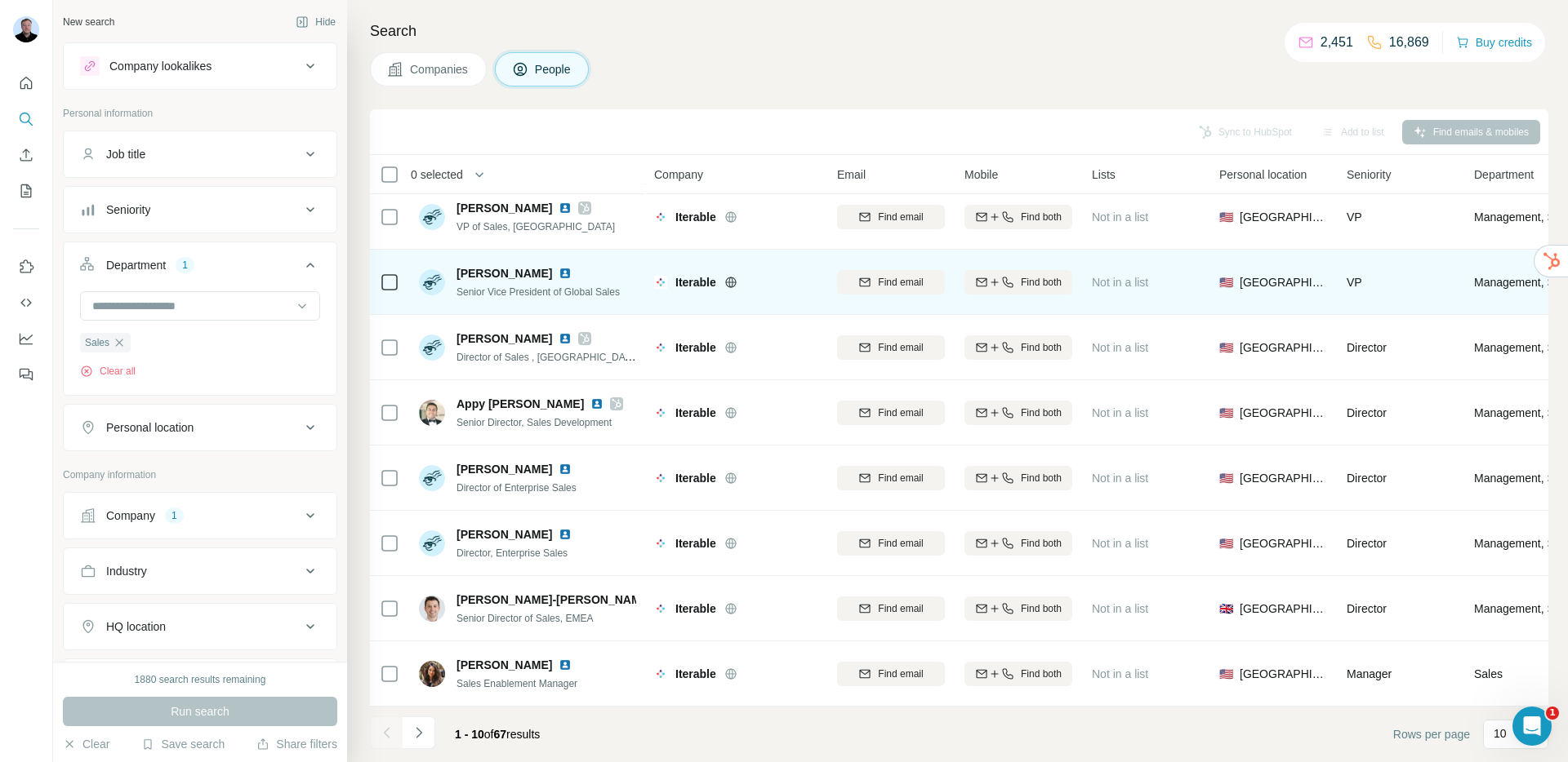
click at [559, 267] on img at bounding box center [565, 273] width 13 height 13
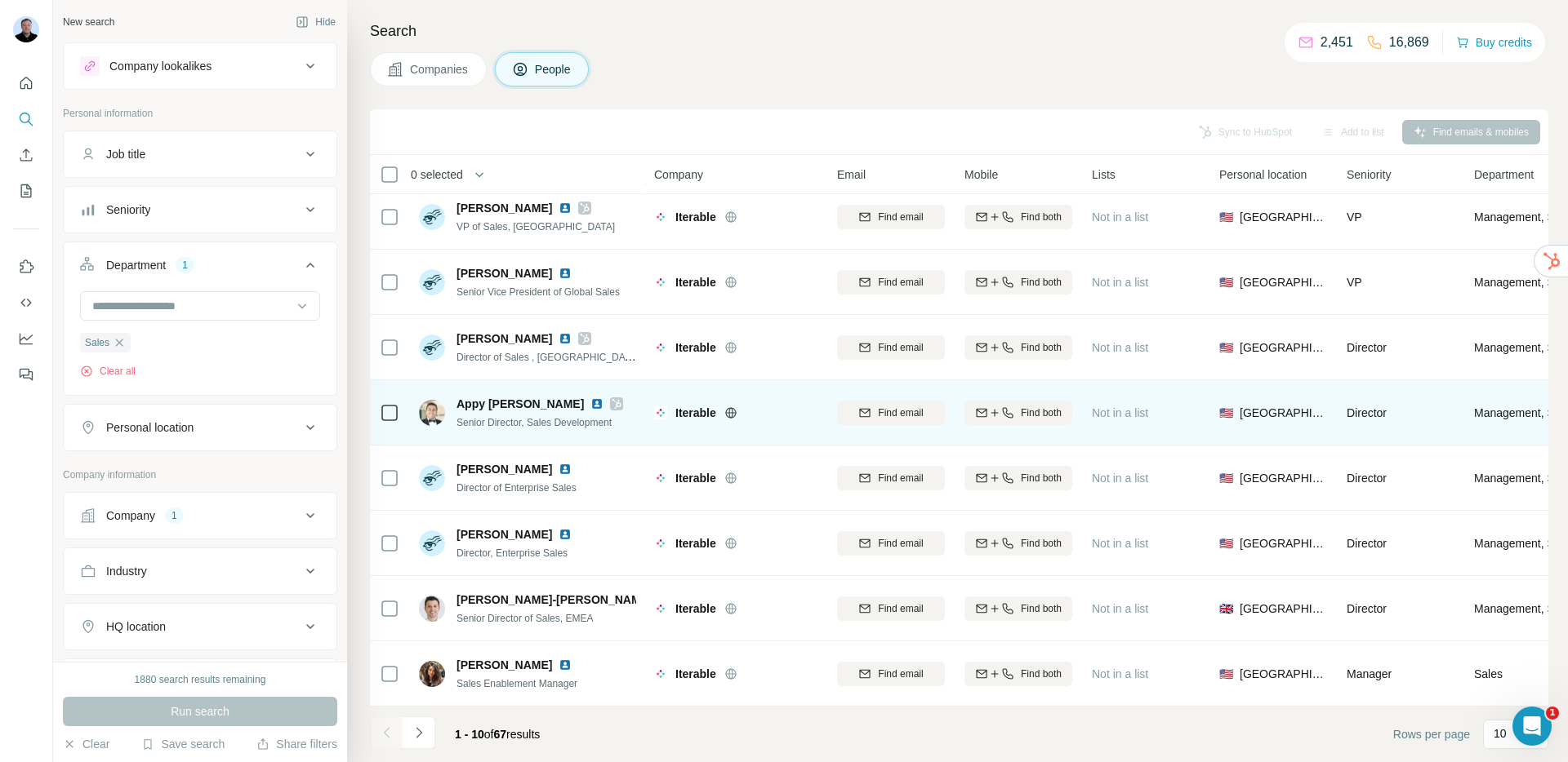
click at [610, 398] on div at bounding box center [617, 404] width 13 height 13
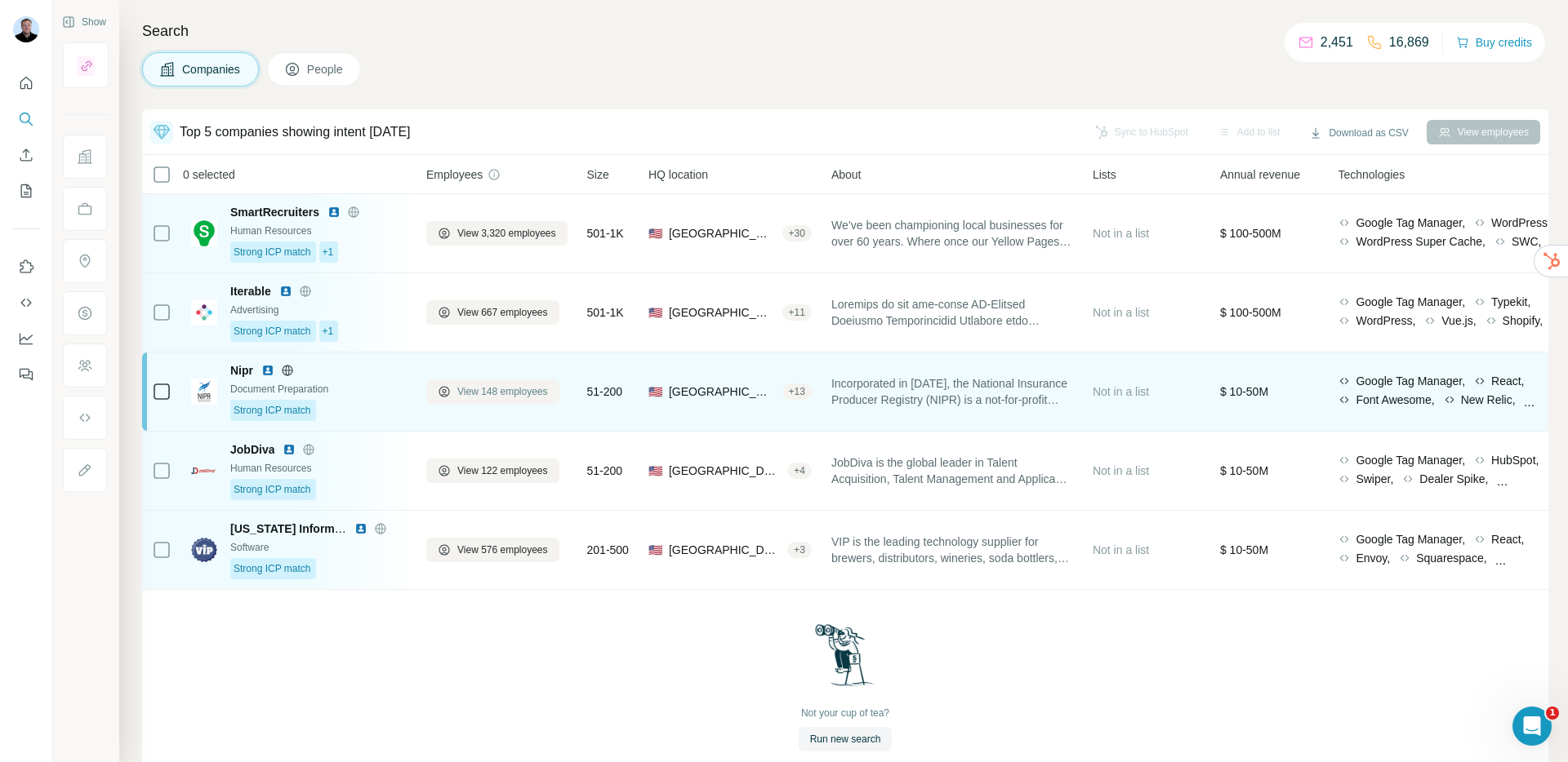
click at [473, 400] on button "View 148 employees" at bounding box center [492, 391] width 133 height 24
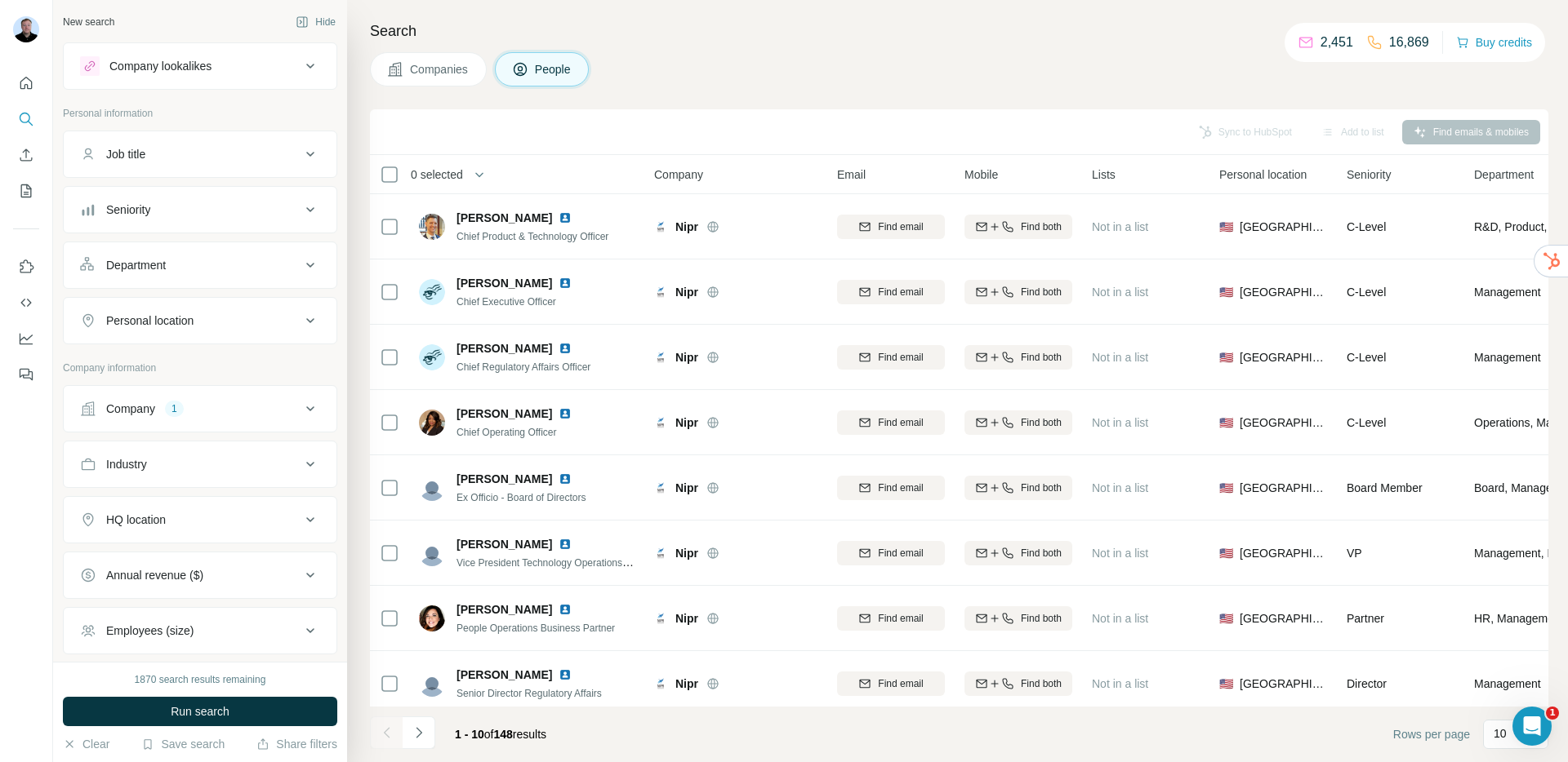
click at [194, 281] on button "Department" at bounding box center [200, 265] width 273 height 39
click at [213, 306] on input at bounding box center [191, 306] width 202 height 18
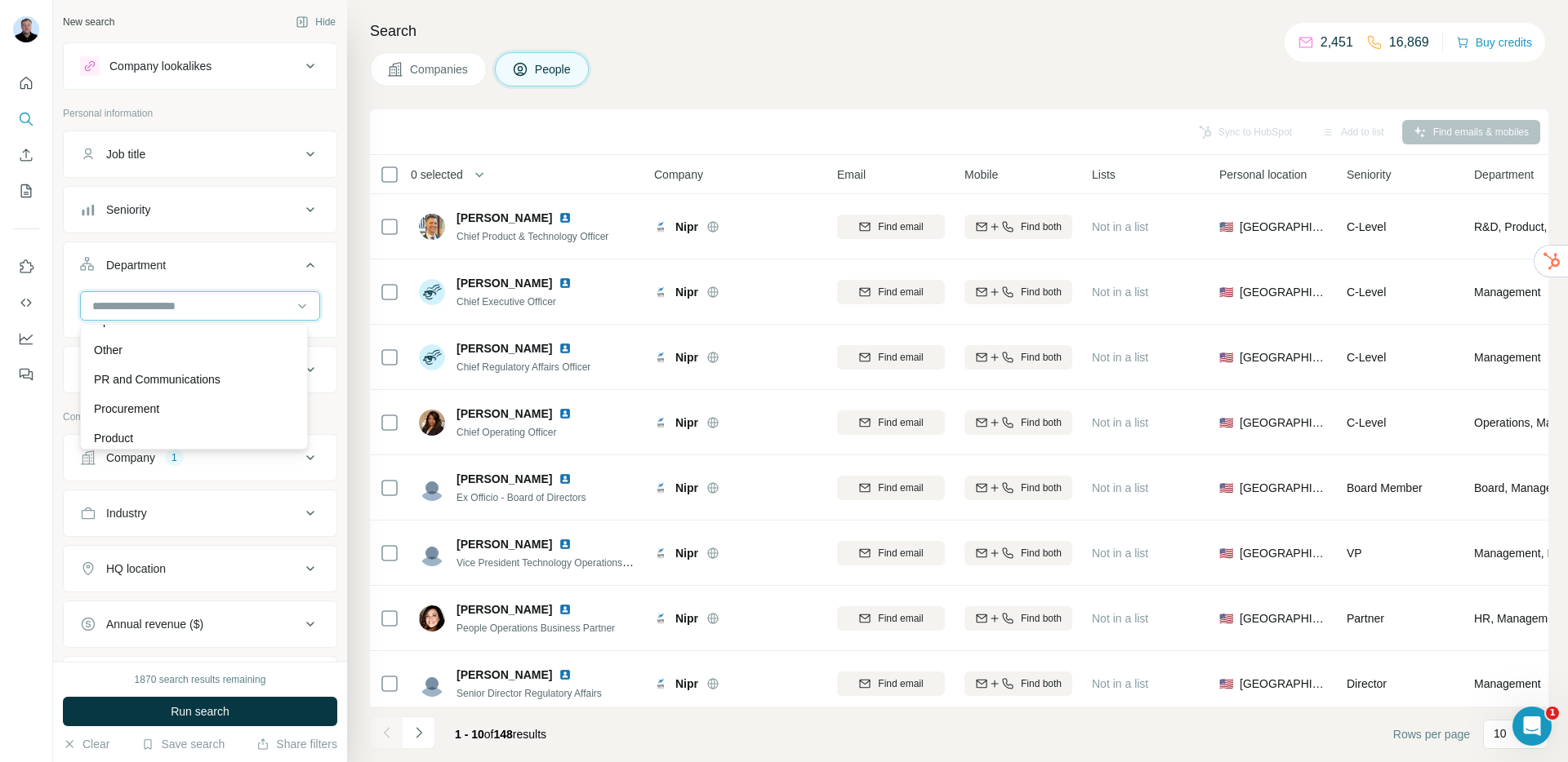
scroll to position [588, 0]
click at [173, 378] on div "Sales" at bounding box center [194, 372] width 200 height 16
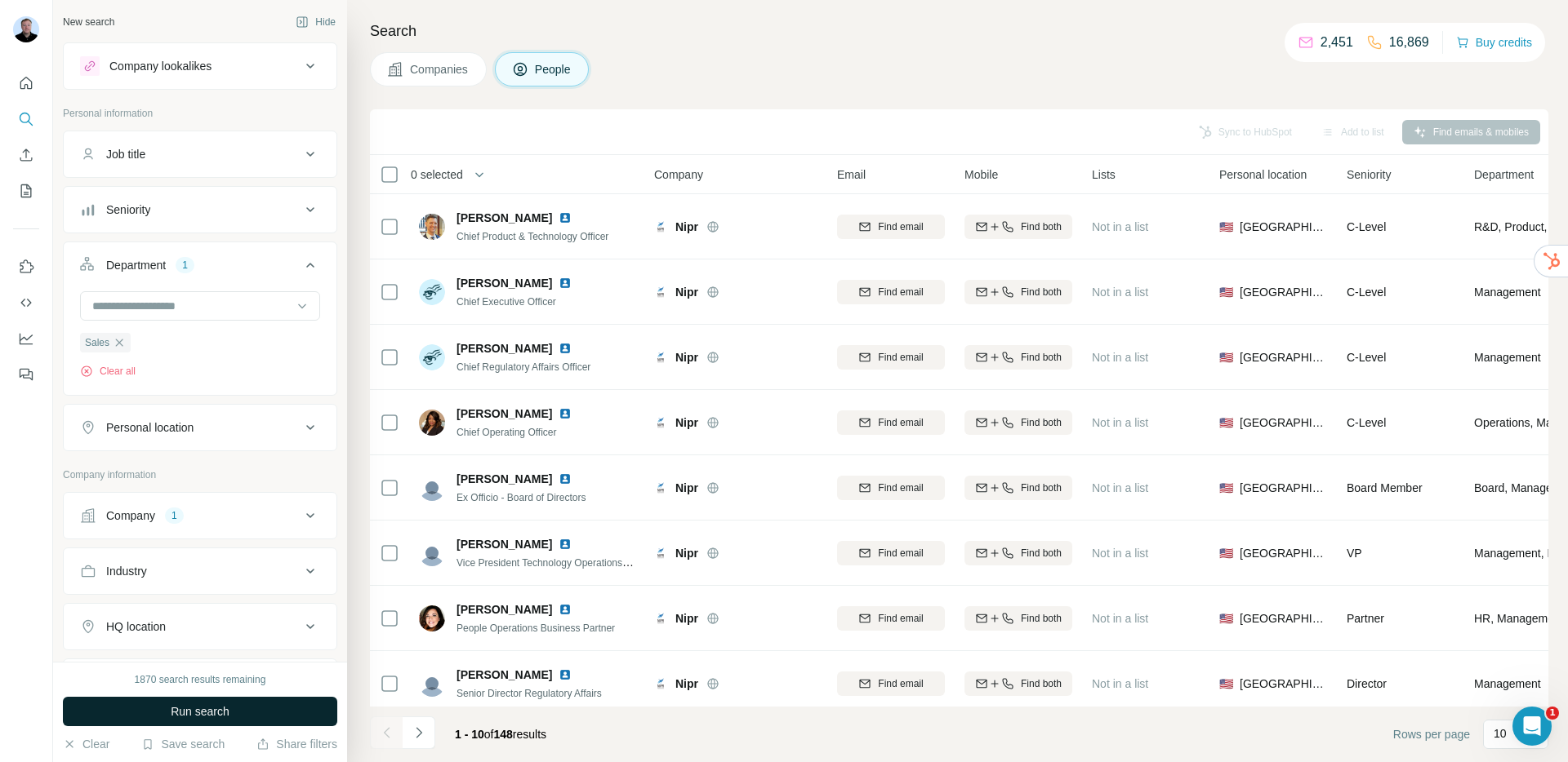
click at [237, 715] on button "Run search" at bounding box center [200, 711] width 274 height 30
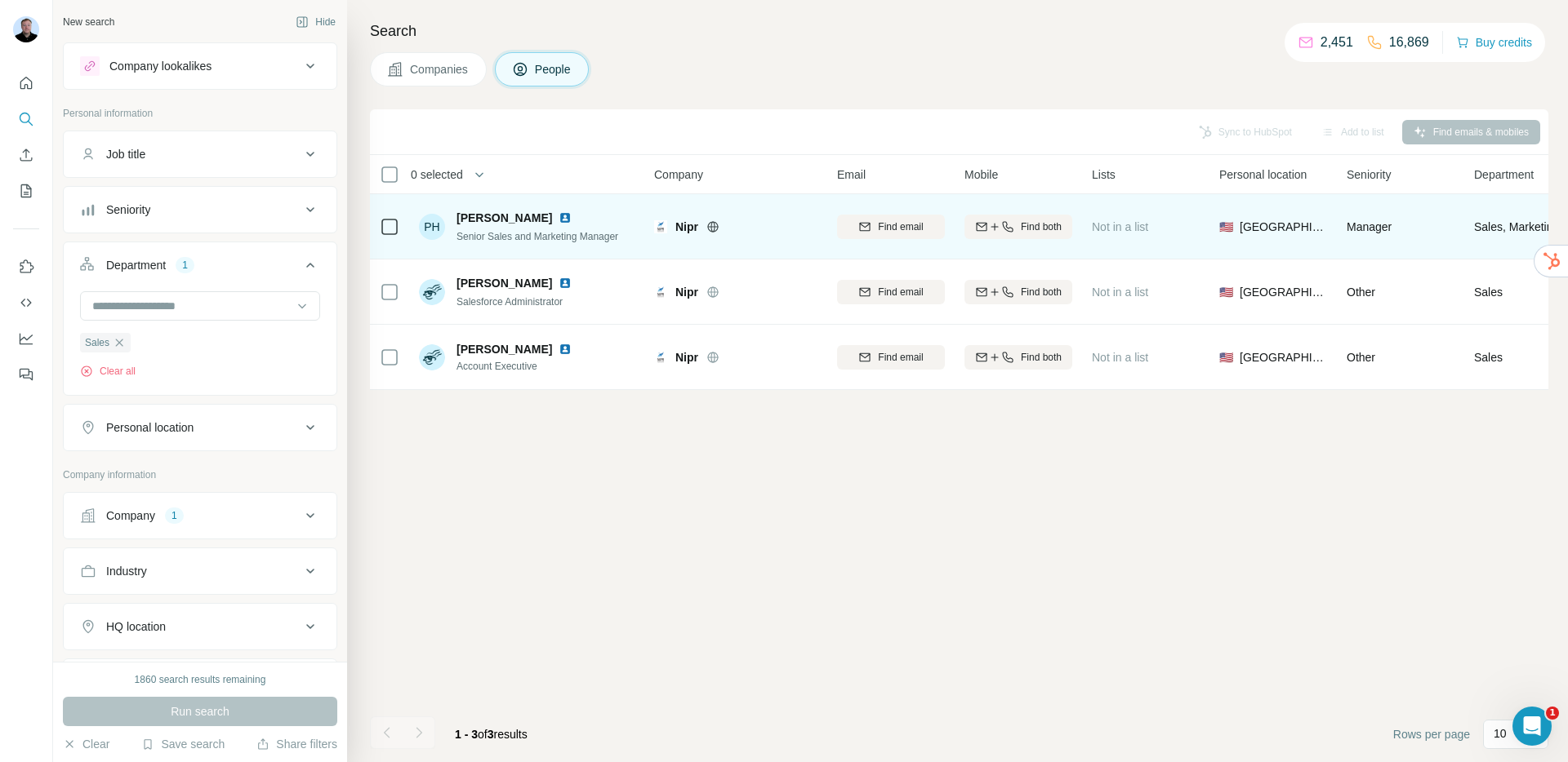
click at [559, 221] on img at bounding box center [565, 218] width 13 height 13
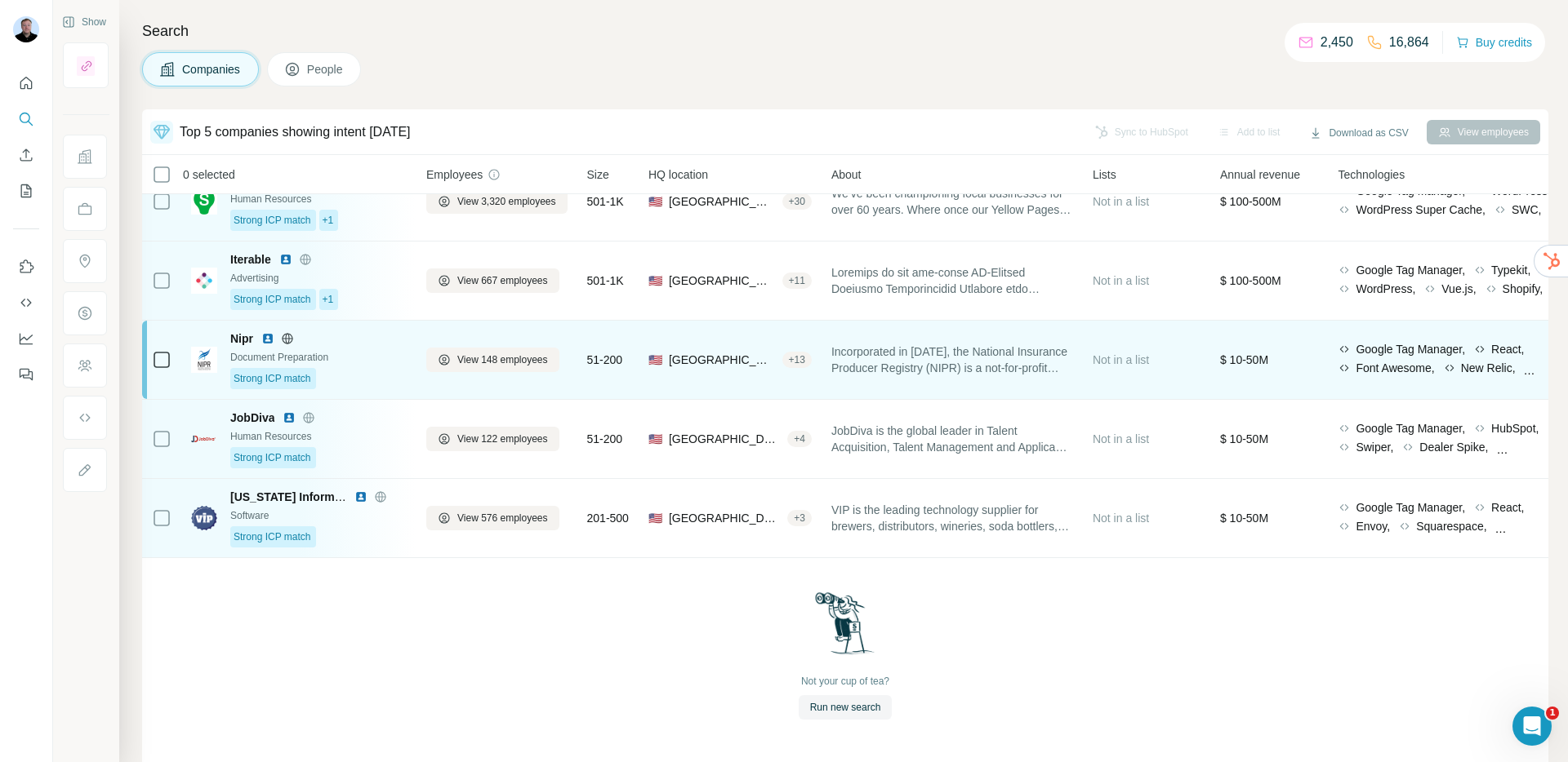
scroll to position [41, 0]
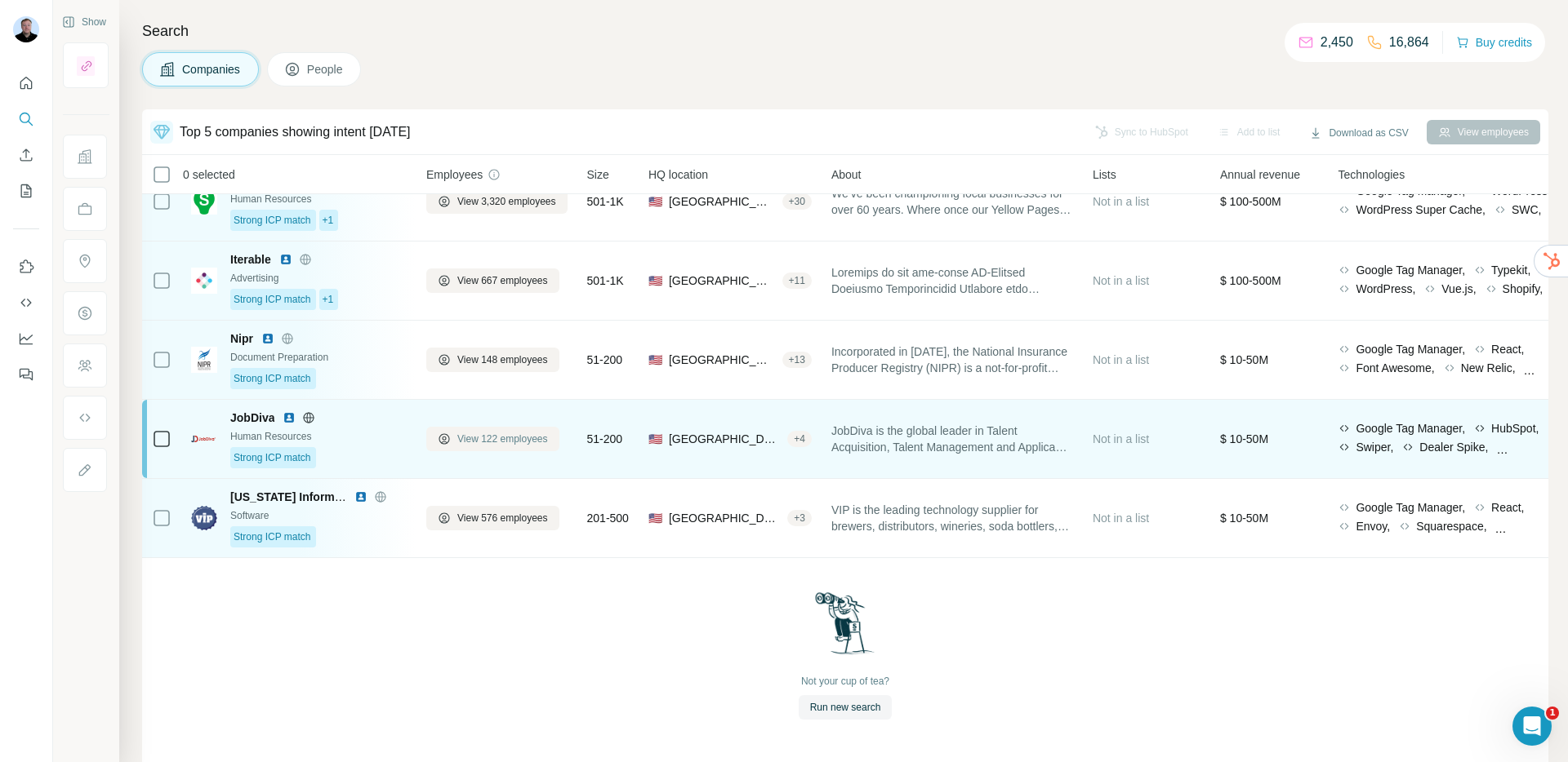
click at [496, 432] on span "View 122 employees" at bounding box center [503, 439] width 90 height 14
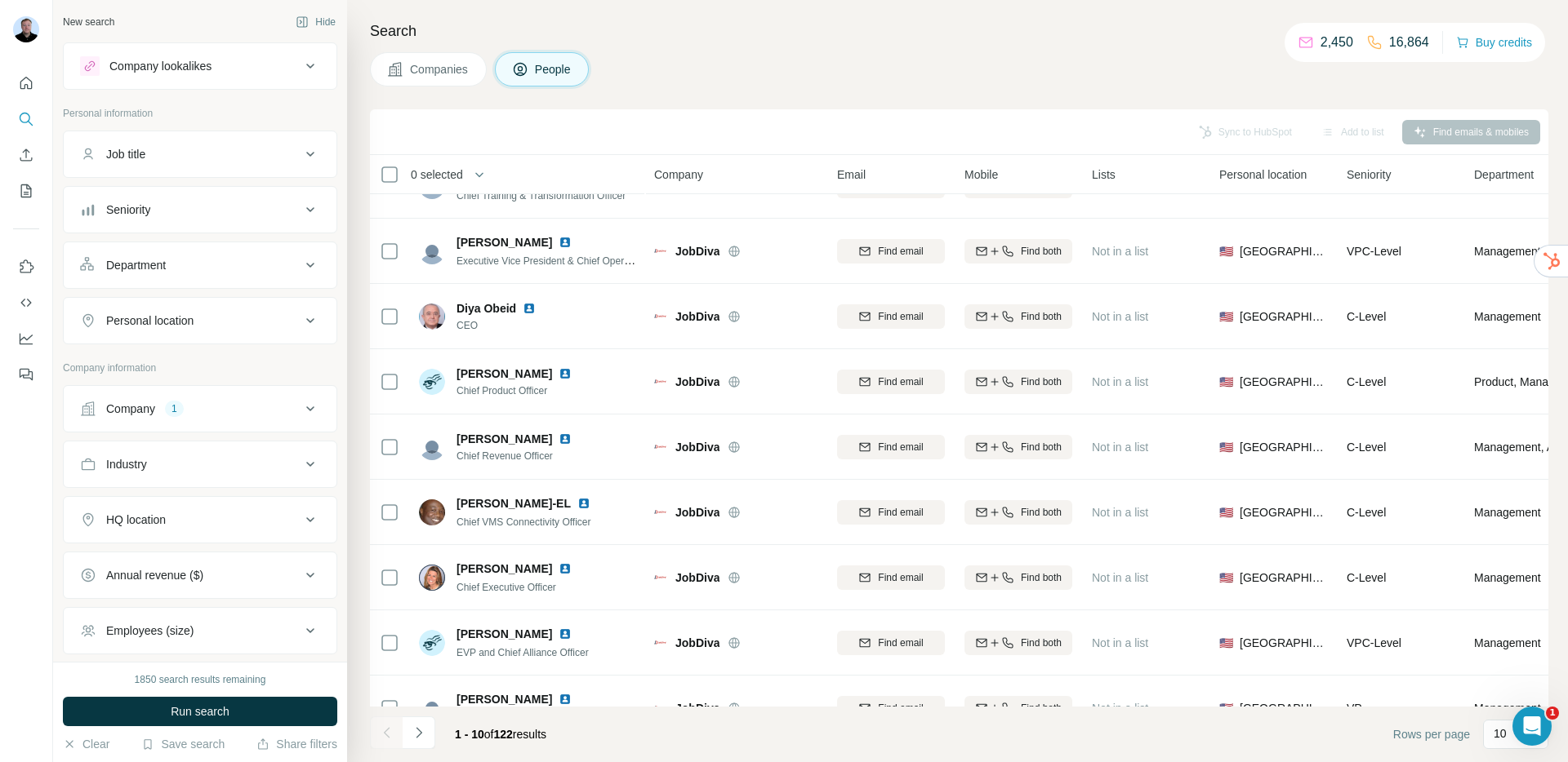
click at [255, 263] on div "Department" at bounding box center [190, 265] width 221 height 16
click at [177, 306] on input at bounding box center [191, 306] width 202 height 18
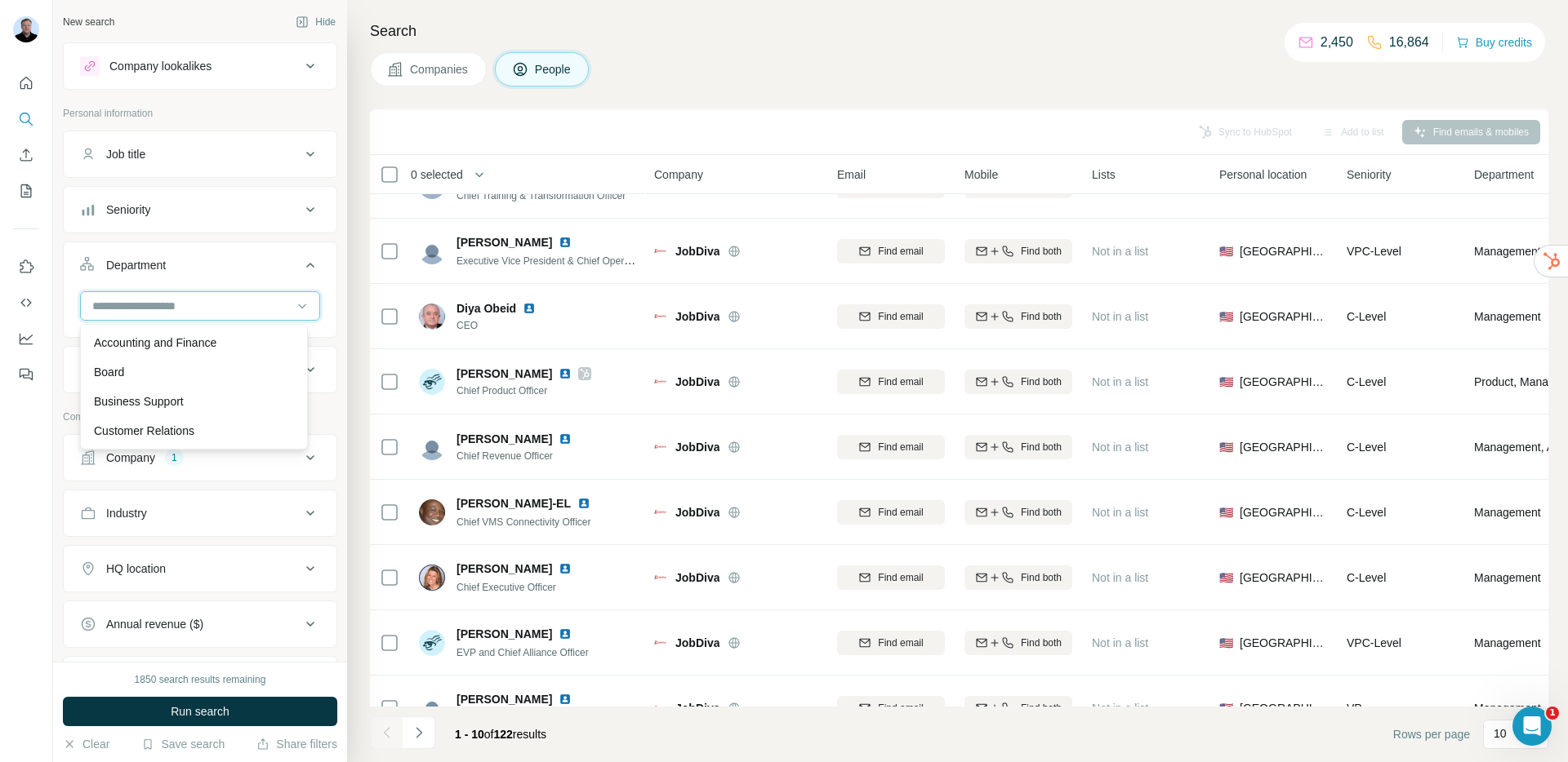
scroll to position [588, 0]
click at [147, 377] on div "Sales" at bounding box center [194, 372] width 200 height 16
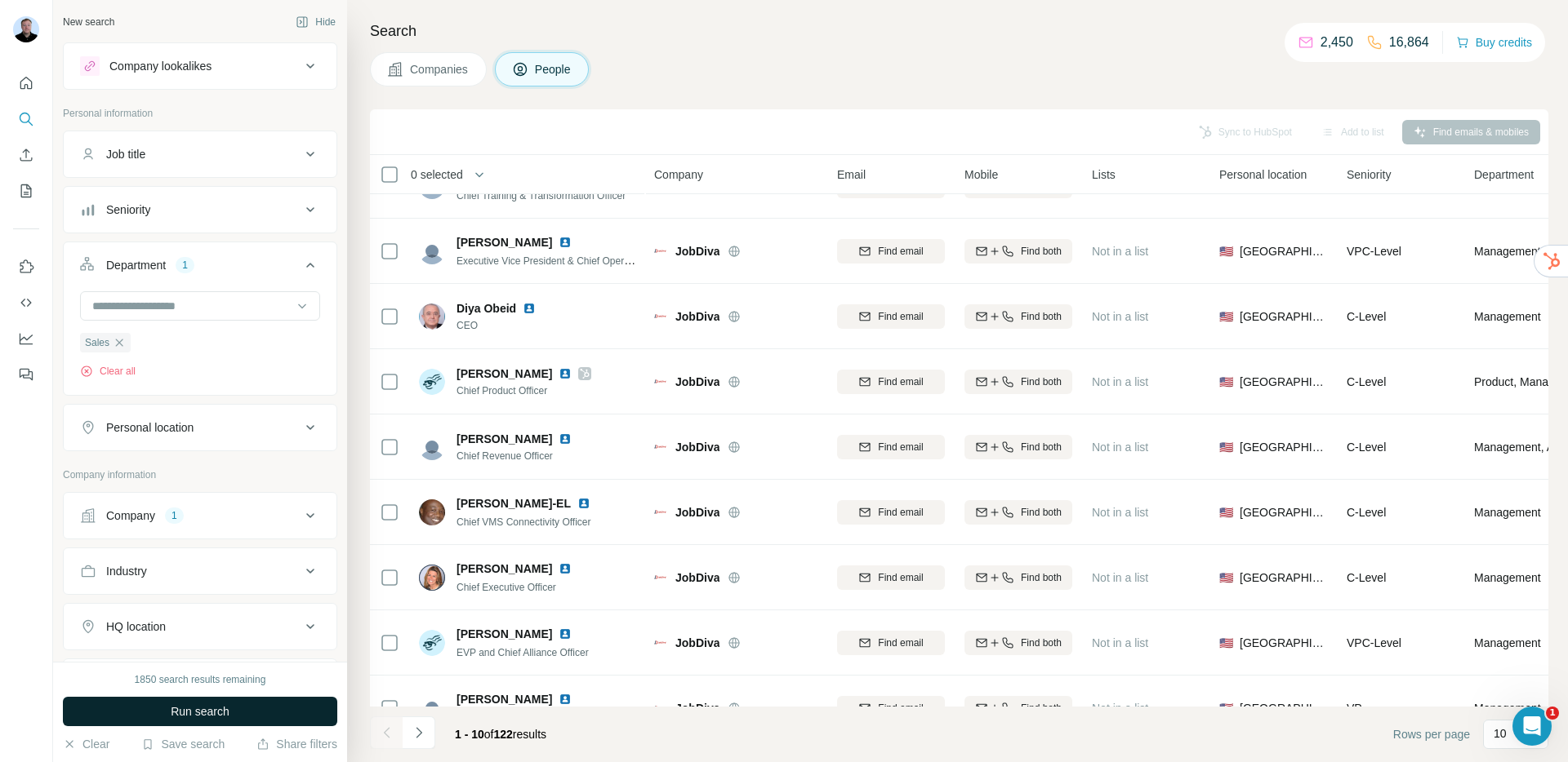
click at [168, 720] on button "Run search" at bounding box center [200, 711] width 274 height 30
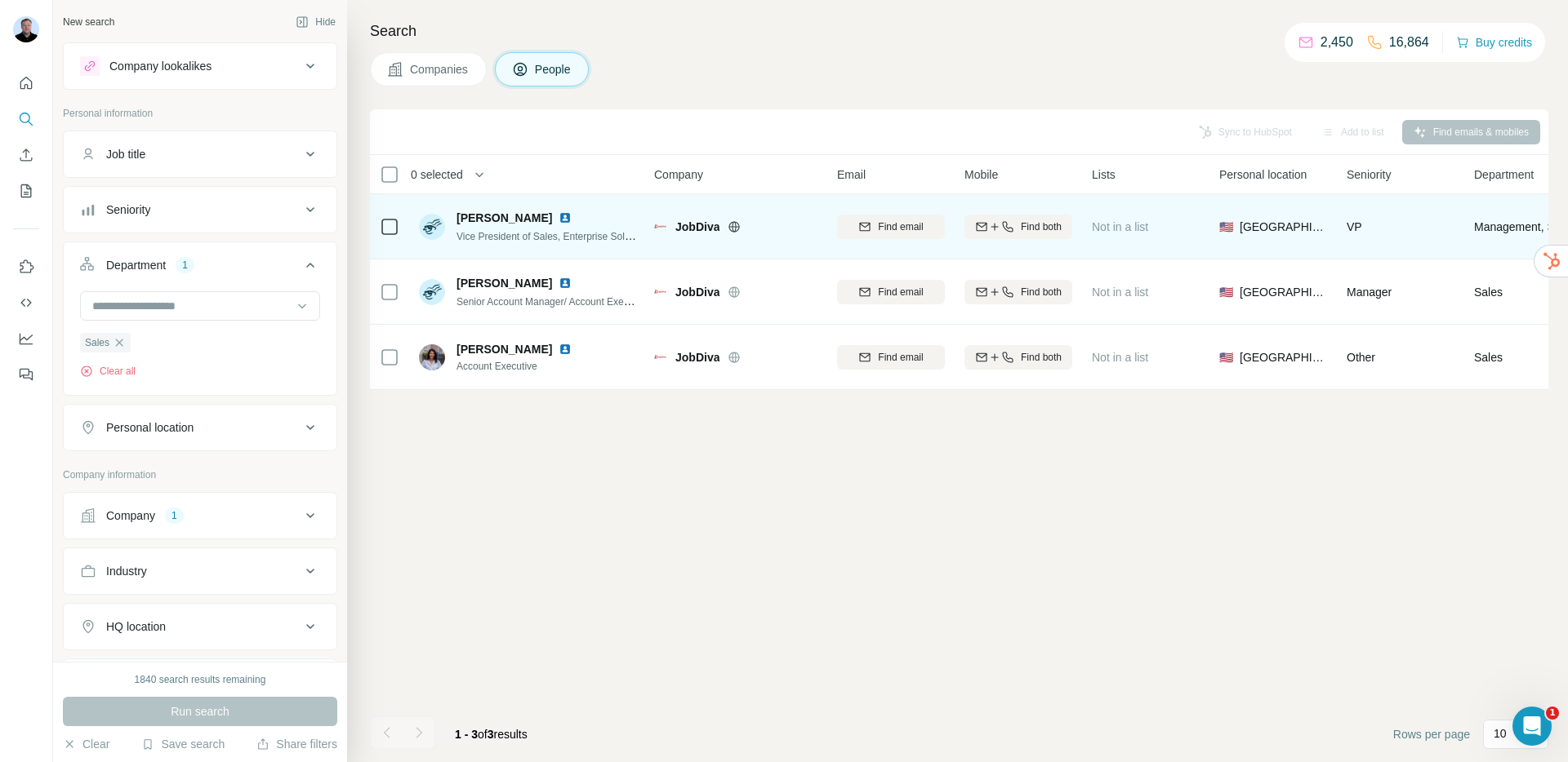
click at [559, 215] on img at bounding box center [565, 218] width 13 height 13
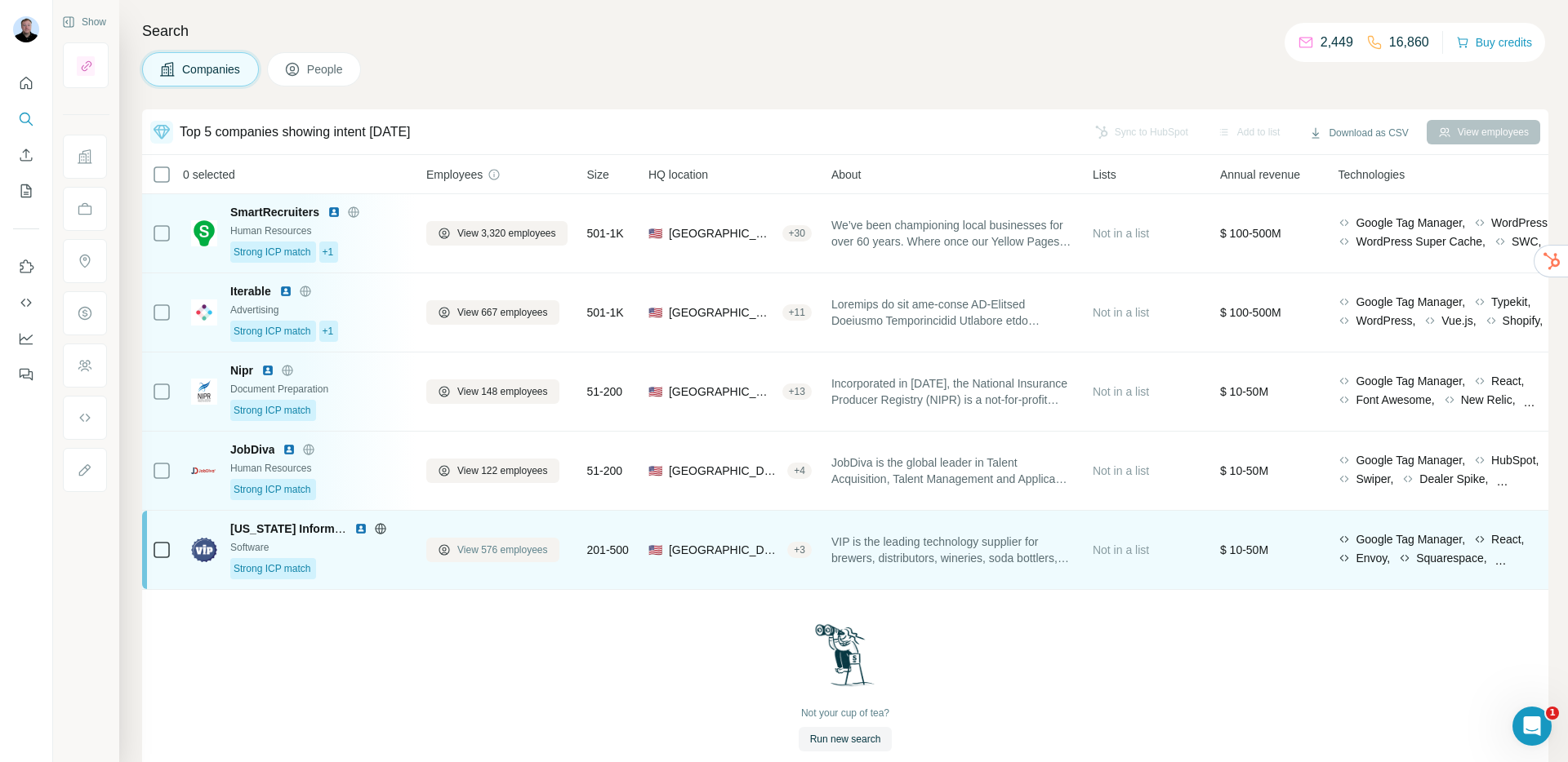
click at [494, 548] on span "View 576 employees" at bounding box center [503, 550] width 90 height 14
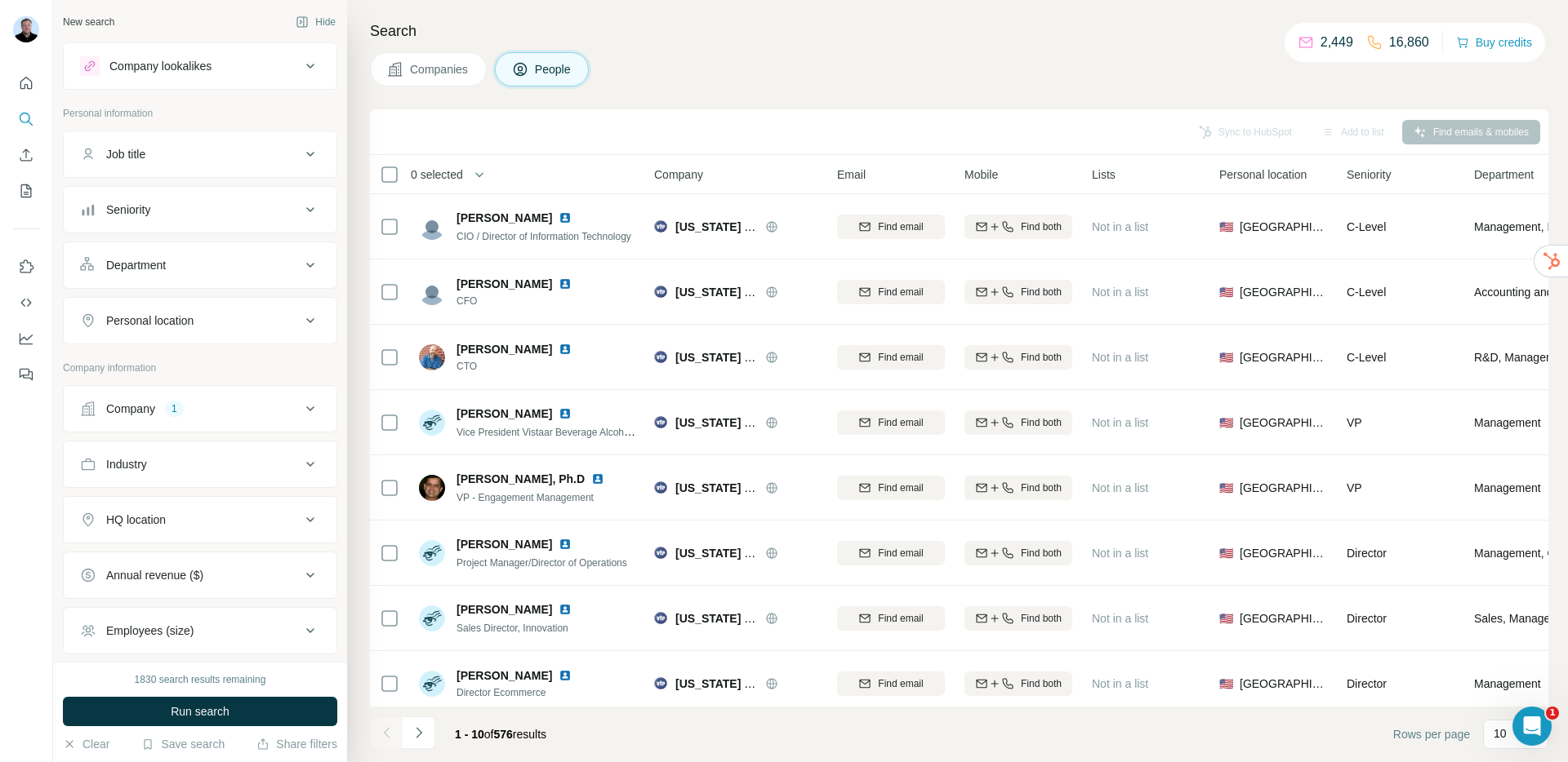
click at [238, 265] on div "Department" at bounding box center [190, 265] width 221 height 16
click at [175, 299] on input at bounding box center [191, 306] width 202 height 18
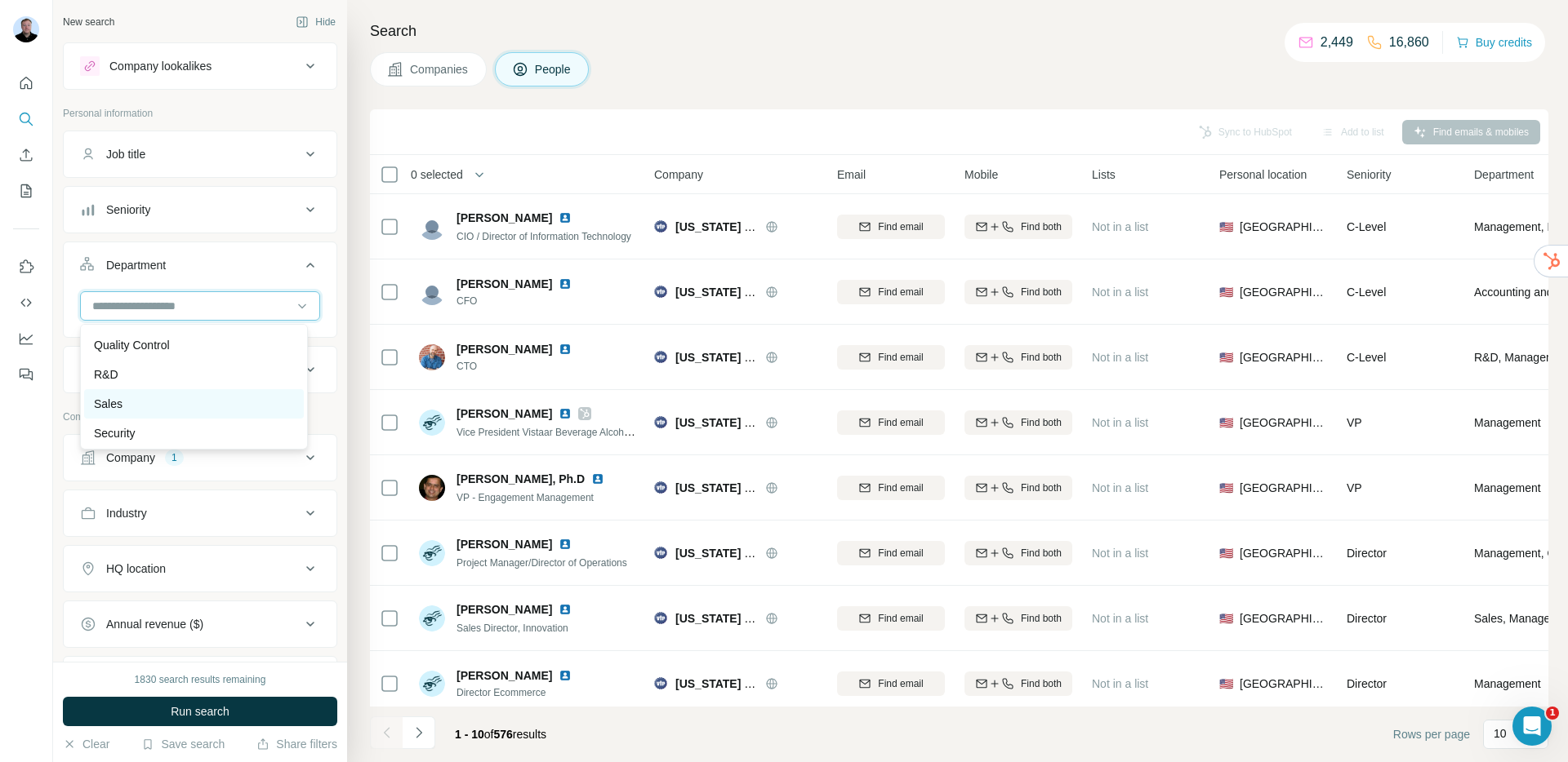
scroll to position [558, 0]
click at [170, 405] on div "Sales" at bounding box center [194, 402] width 200 height 16
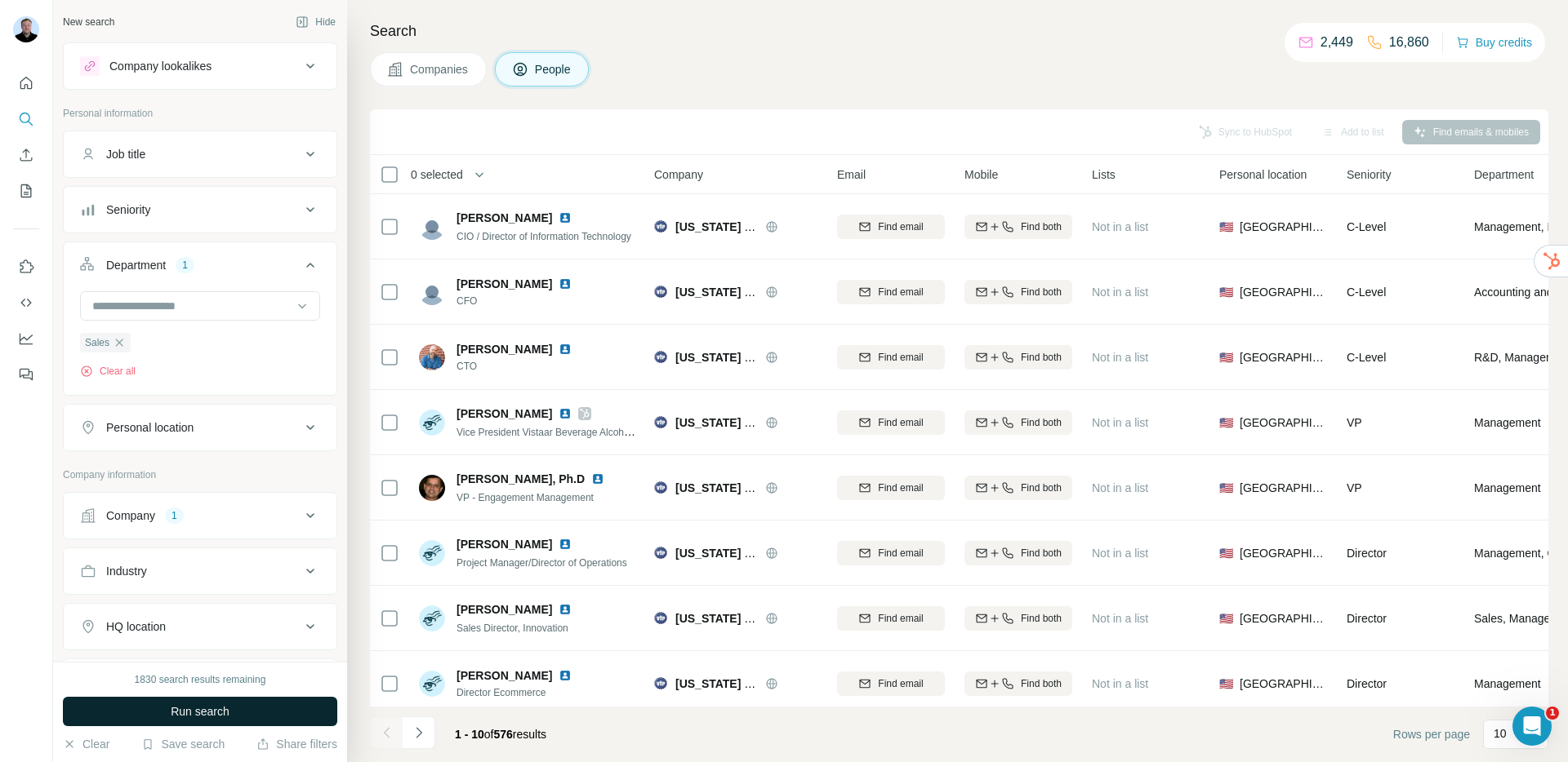
click at [213, 721] on button "Run search" at bounding box center [200, 711] width 274 height 30
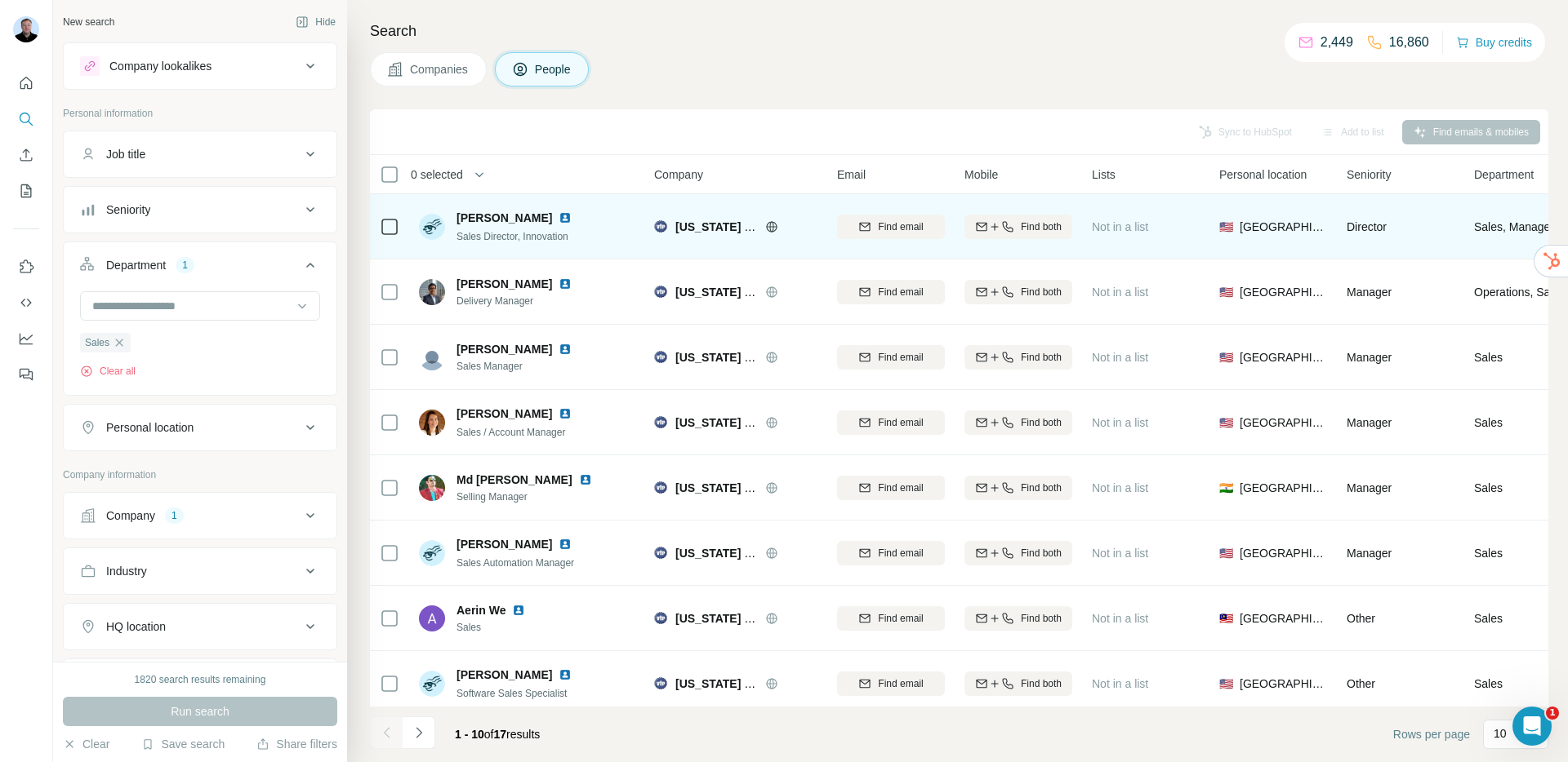
click at [559, 219] on img at bounding box center [565, 218] width 13 height 13
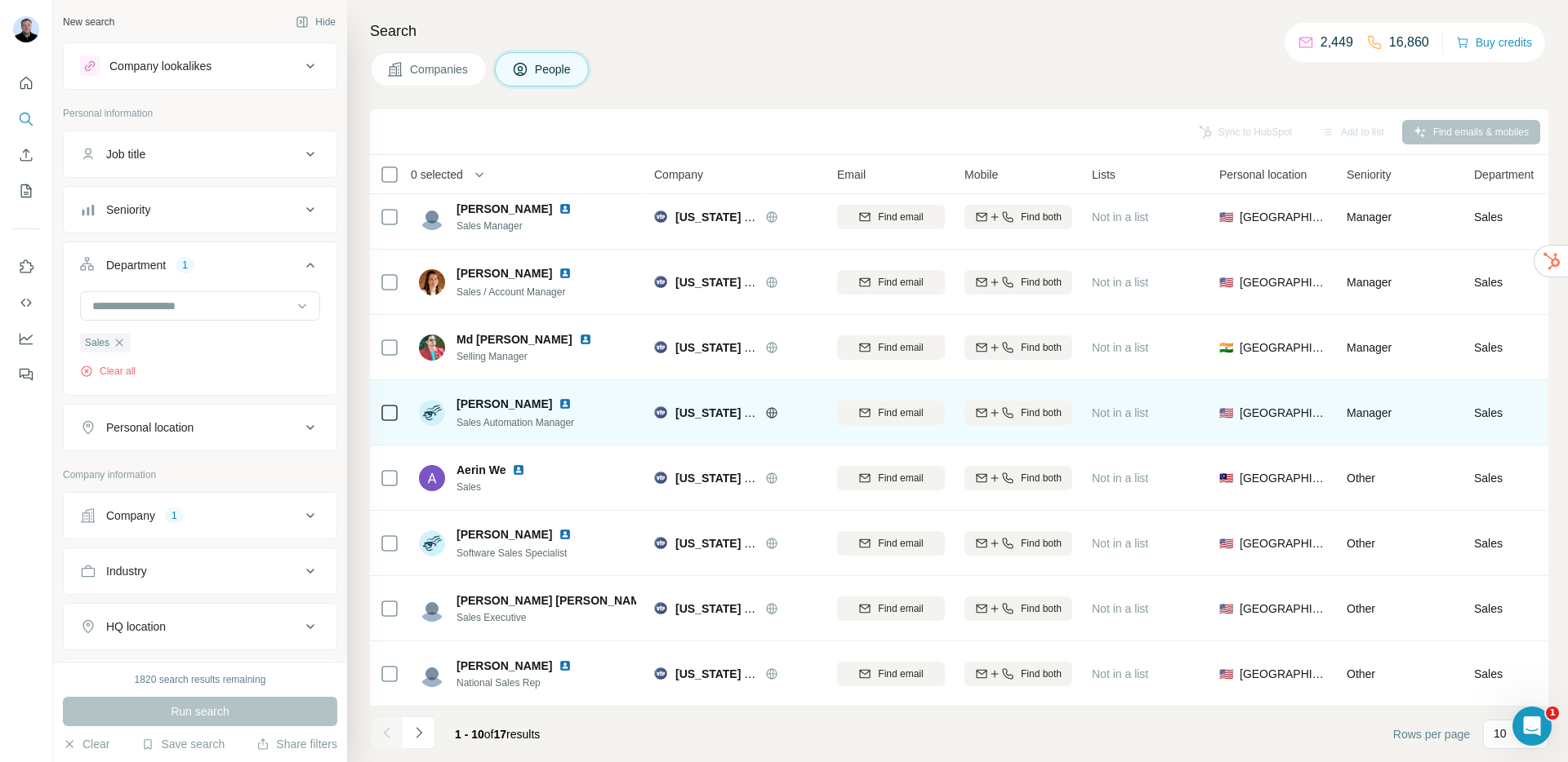
scroll to position [149, 0]
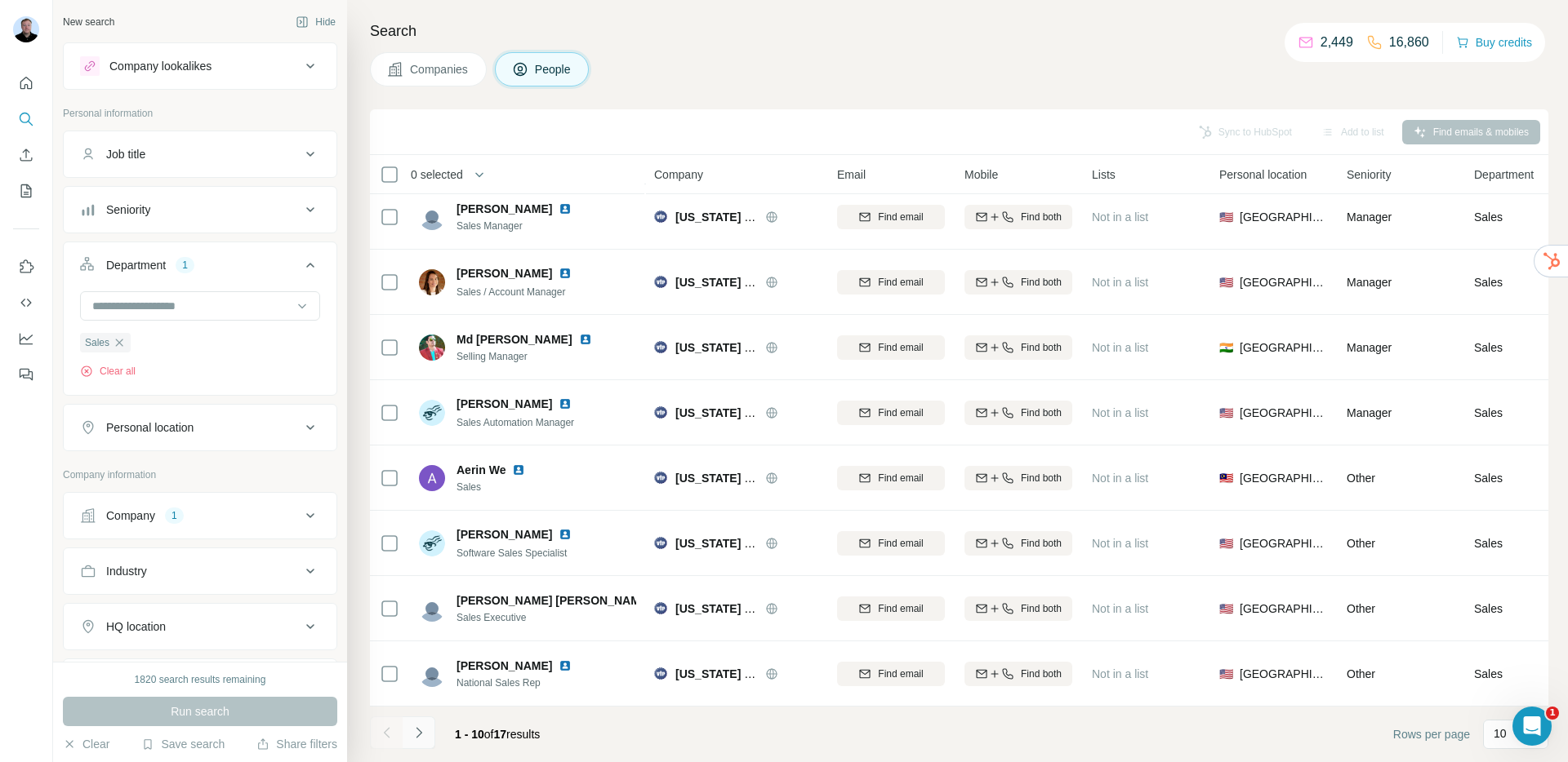
click at [425, 738] on icon "Navigate to next page" at bounding box center [419, 733] width 16 height 16
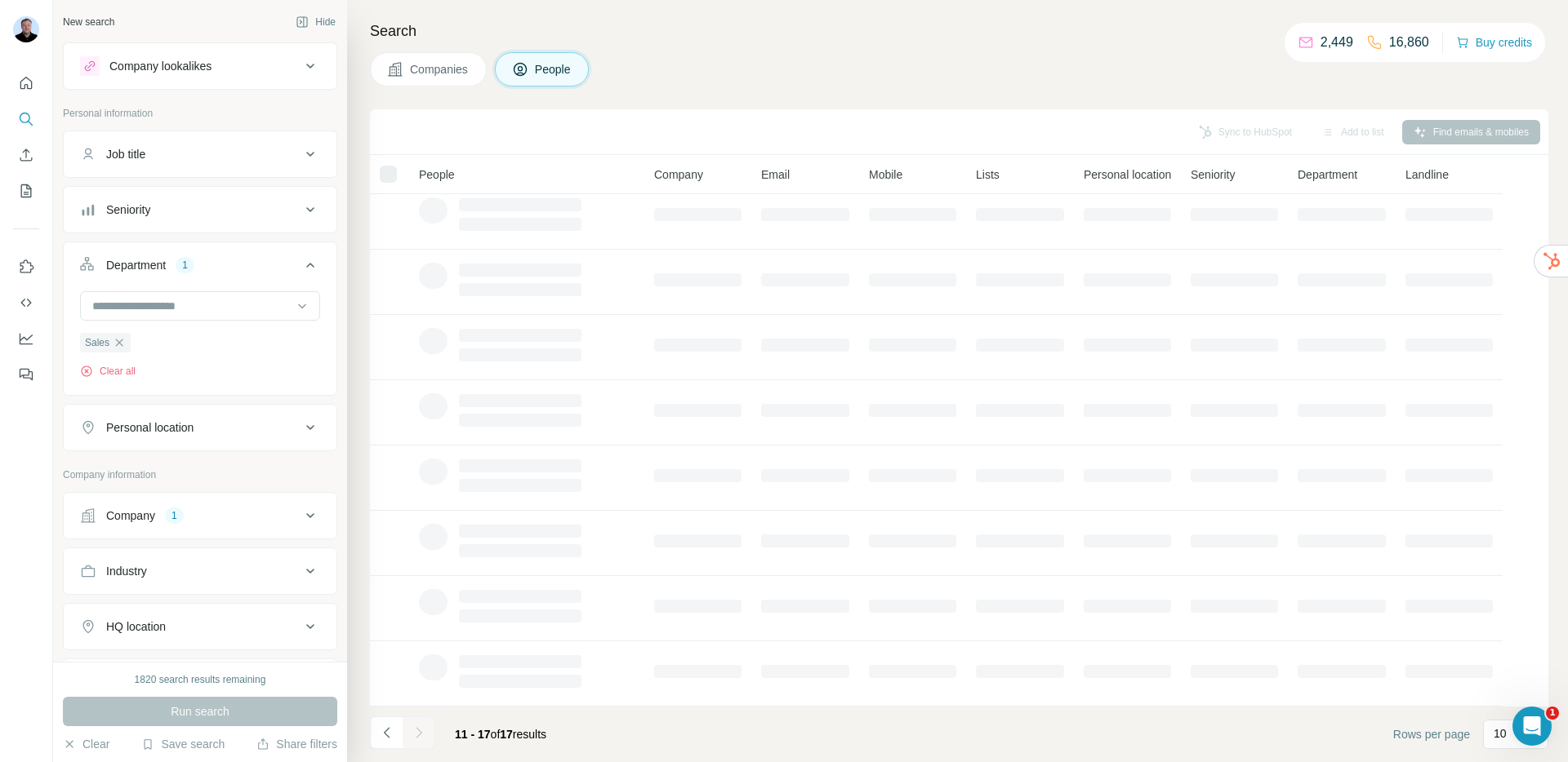
scroll to position [0, 0]
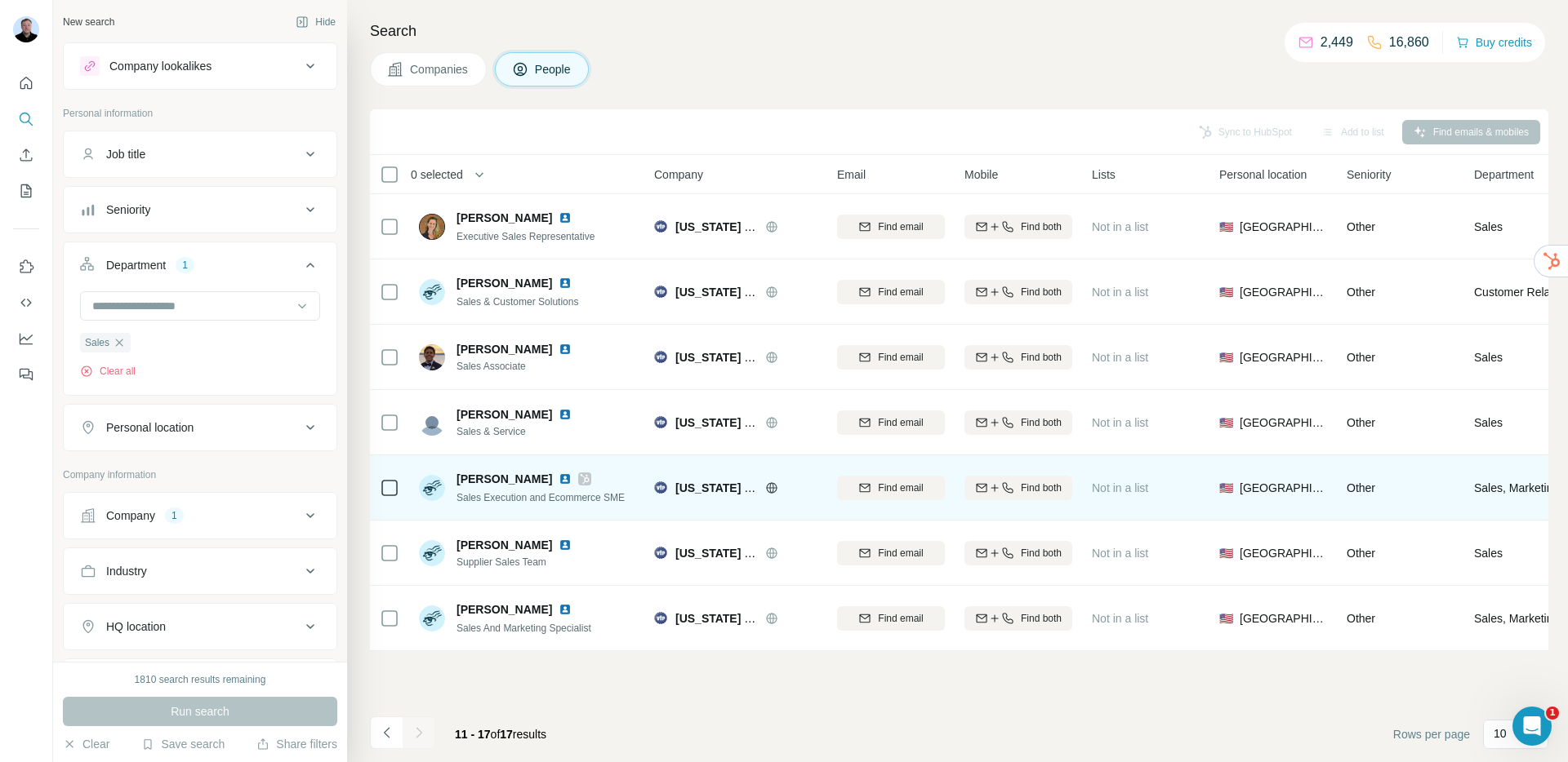
click at [581, 475] on icon at bounding box center [585, 479] width 9 height 10
